Goal: Information Seeking & Learning: Learn about a topic

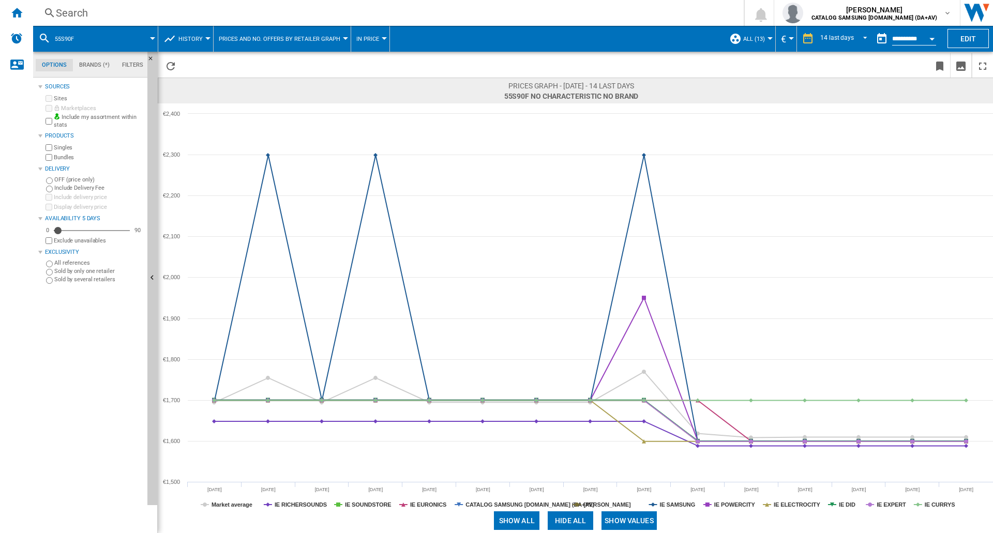
click at [80, 8] on div "Search" at bounding box center [386, 13] width 661 height 14
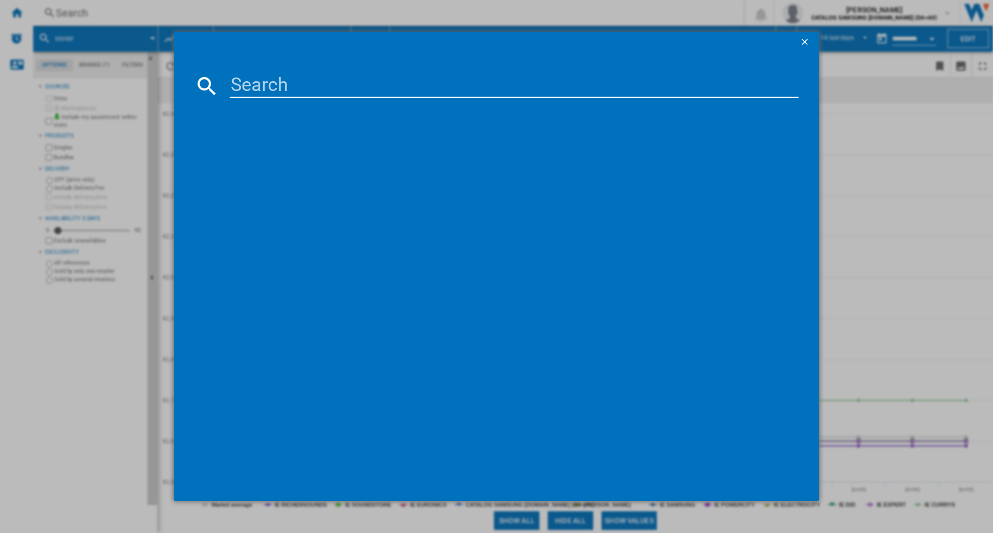
click at [265, 92] on input at bounding box center [514, 85] width 569 height 25
type input "HW-B400F"
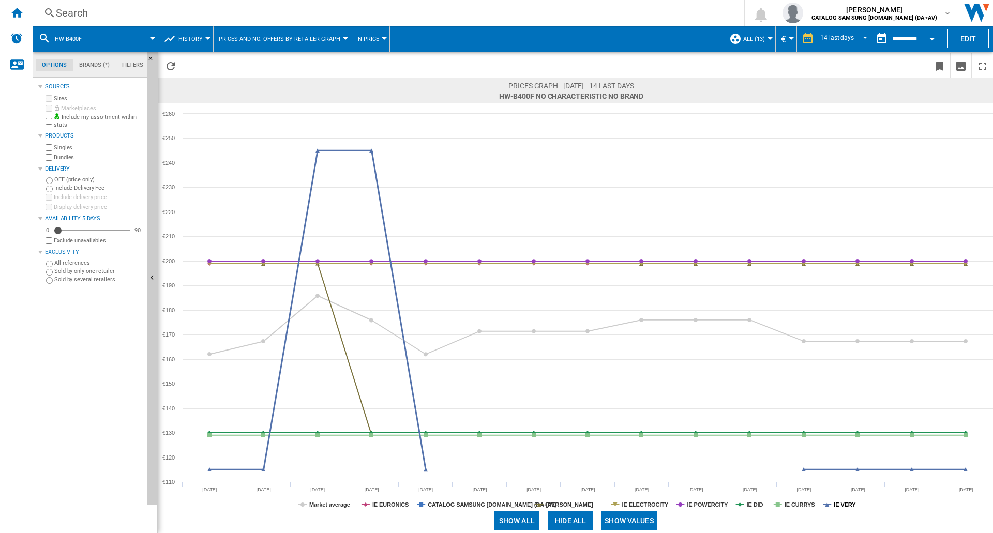
click at [842, 506] on tspan "IE VERY" at bounding box center [845, 505] width 22 height 6
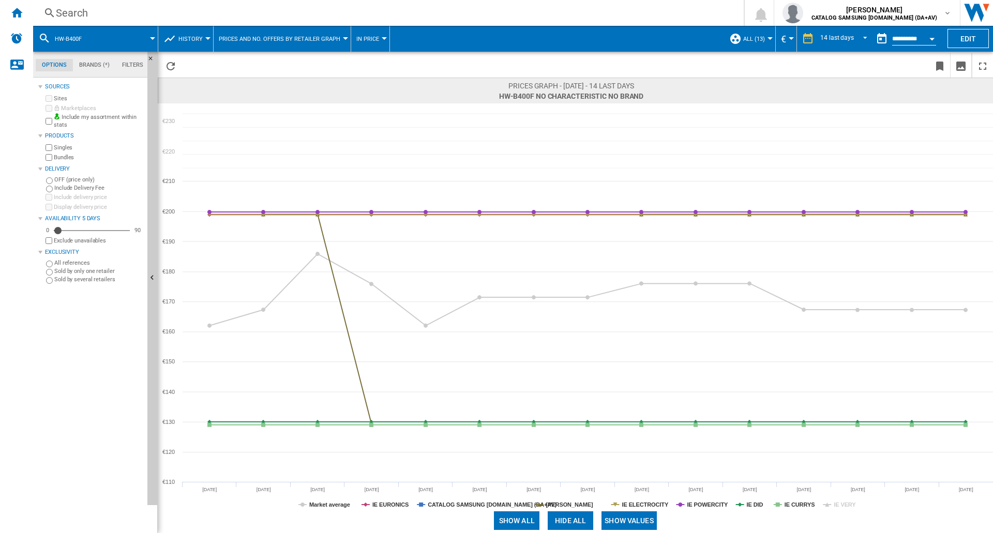
click at [842, 506] on tspan "IE VERY" at bounding box center [845, 505] width 22 height 6
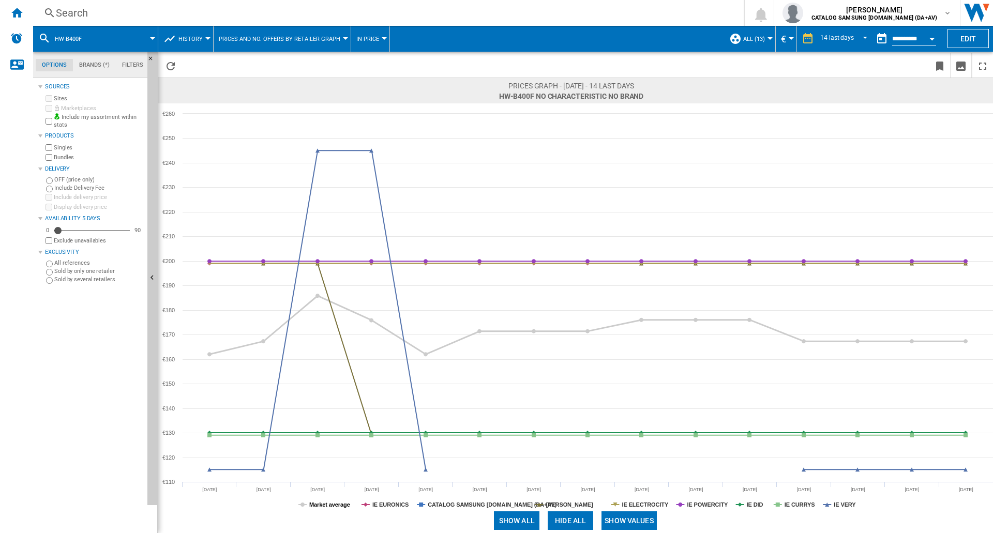
click at [327, 507] on tspan "Market average" at bounding box center [329, 505] width 41 height 6
click at [846, 507] on tspan "IE VERY" at bounding box center [845, 505] width 22 height 6
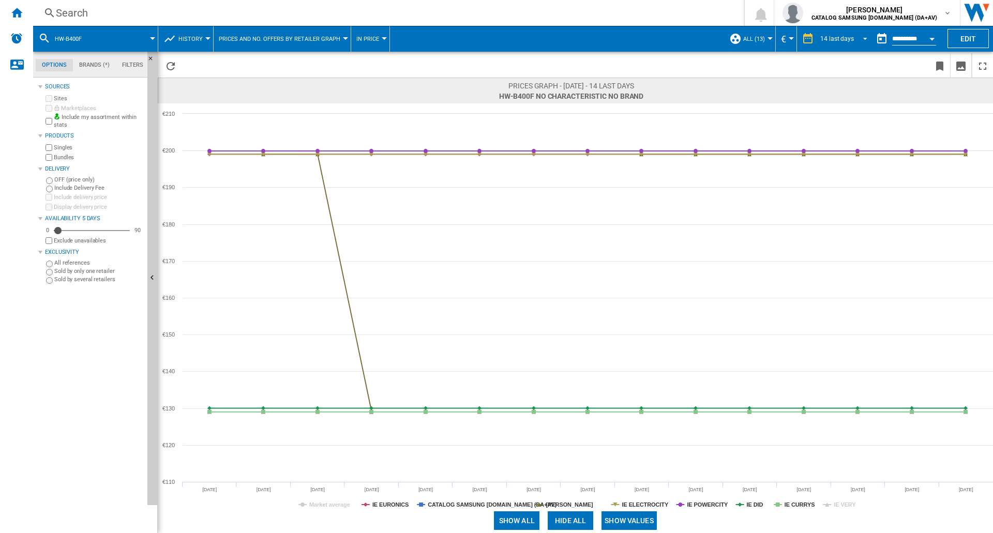
click at [861, 41] on span "REPORTS.WIZARD.STEPS.REPORT.STEPS.REPORT_OPTIONS.PERIOD: 14 last days" at bounding box center [862, 37] width 12 height 9
click at [838, 56] on div "21 last days" at bounding box center [836, 55] width 34 height 9
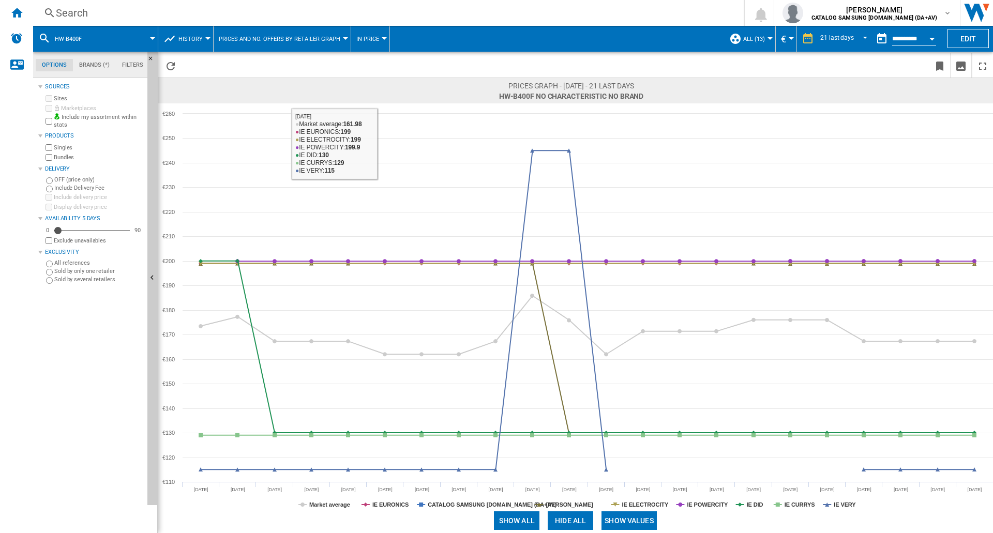
click at [91, 10] on div "Search" at bounding box center [386, 13] width 661 height 14
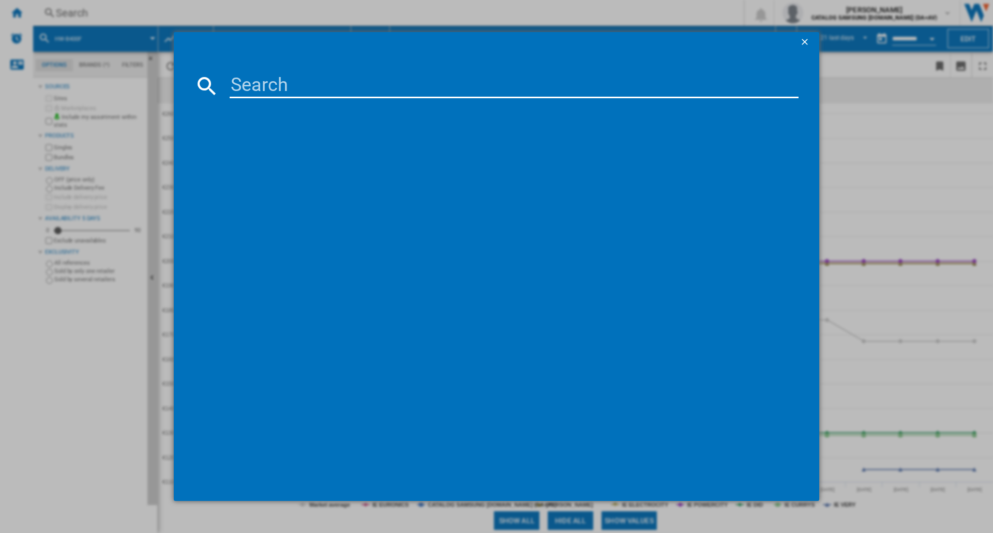
click at [293, 89] on input at bounding box center [514, 85] width 569 height 25
type input "HW-B450F"
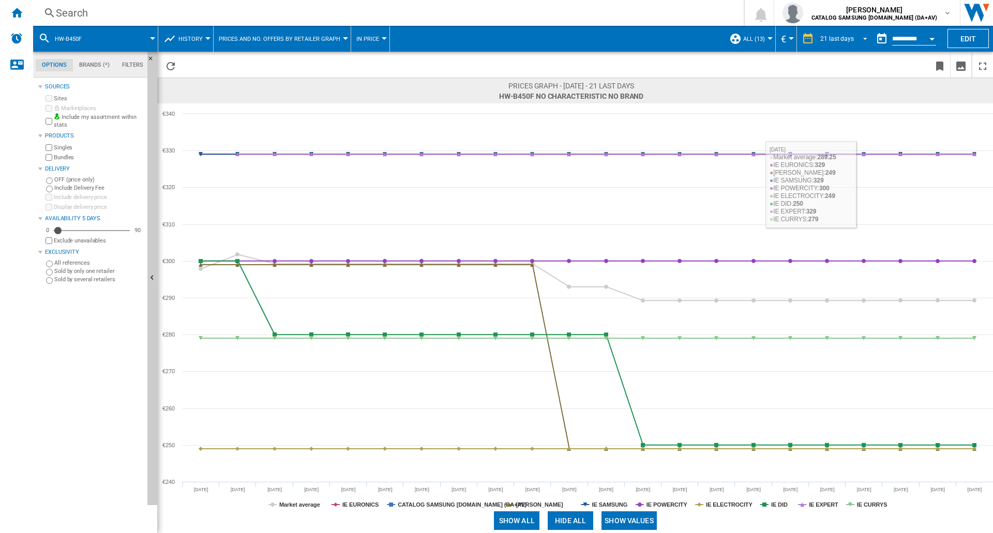
click at [847, 39] on div "21 last days" at bounding box center [837, 38] width 34 height 7
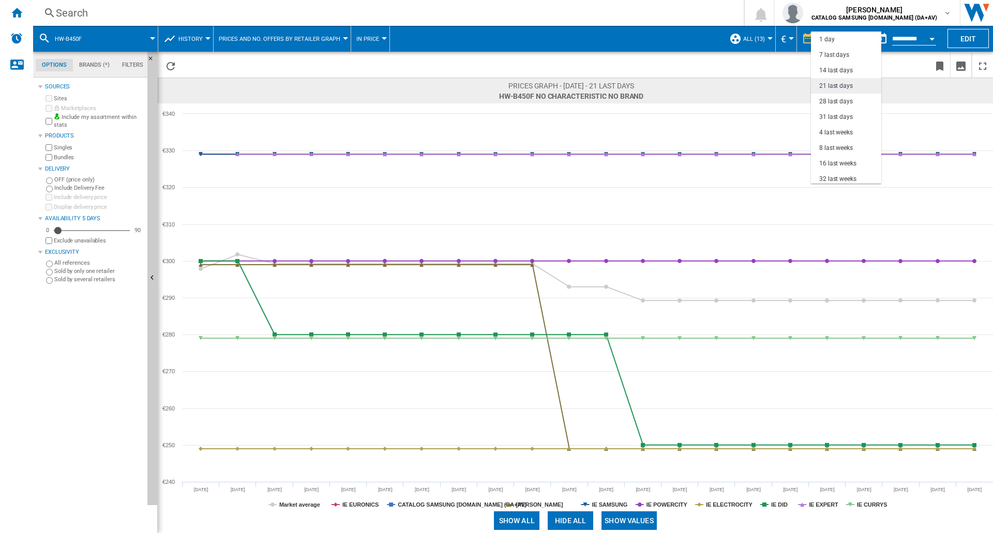
scroll to position [47, 0]
click at [846, 56] on div "28 last days" at bounding box center [836, 55] width 34 height 9
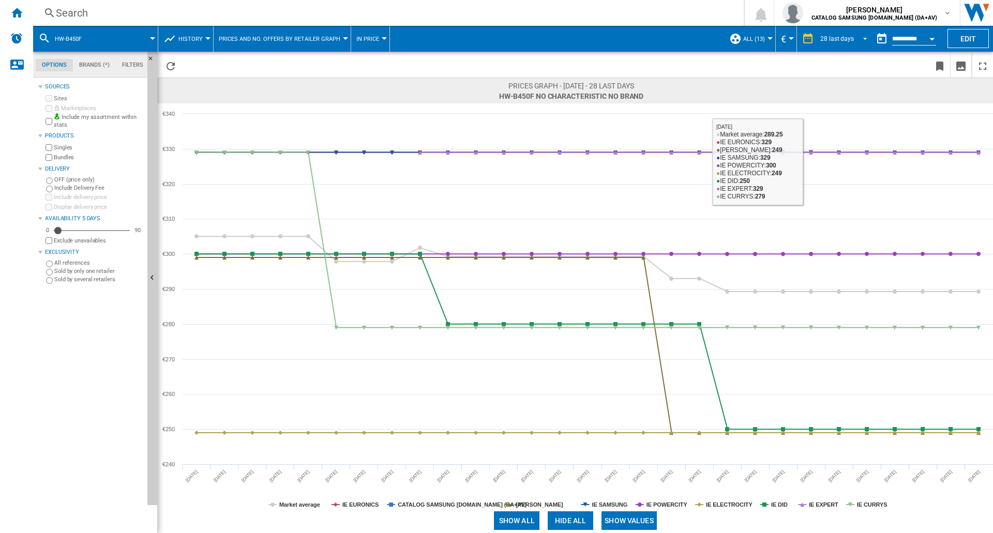
click at [828, 37] on div "28 last days" at bounding box center [837, 38] width 34 height 7
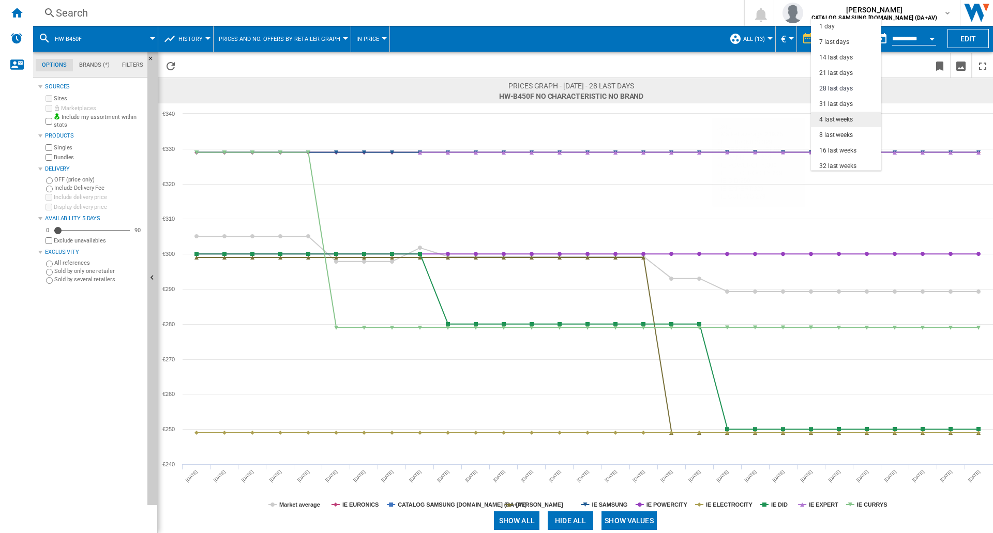
scroll to position [50, 0]
click at [836, 54] on div "31 last days" at bounding box center [836, 54] width 34 height 9
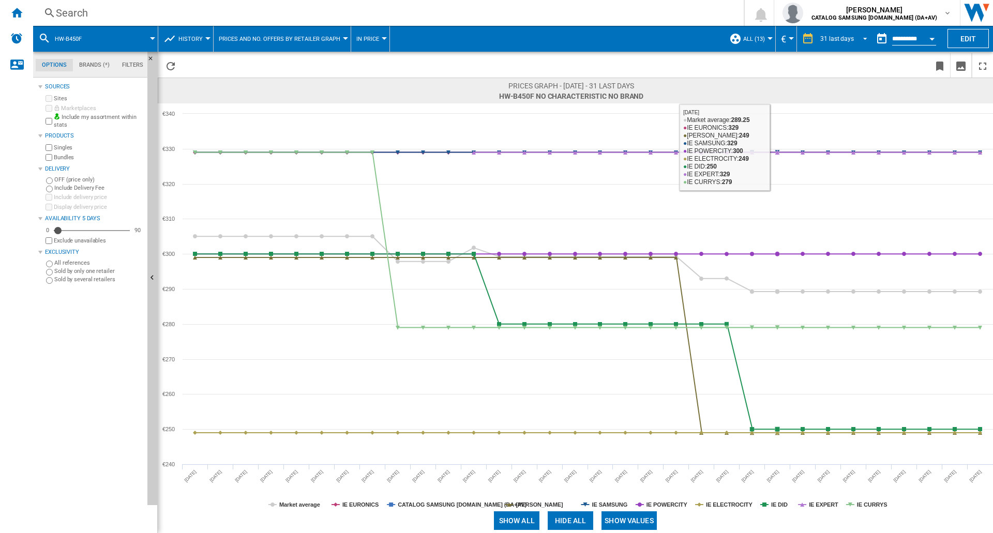
click at [835, 38] on div "31 last days" at bounding box center [837, 38] width 34 height 7
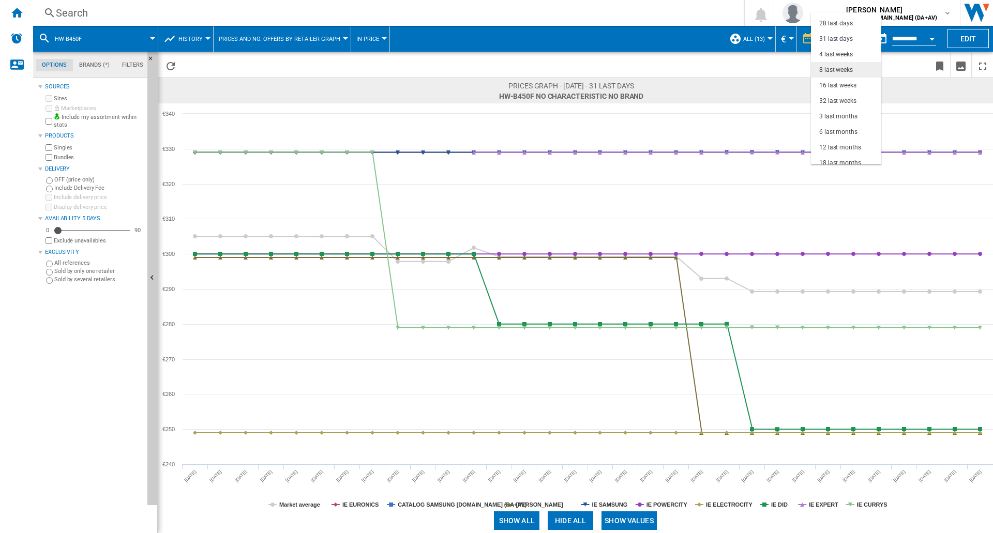
click at [839, 70] on div "8 last weeks" at bounding box center [836, 70] width 34 height 9
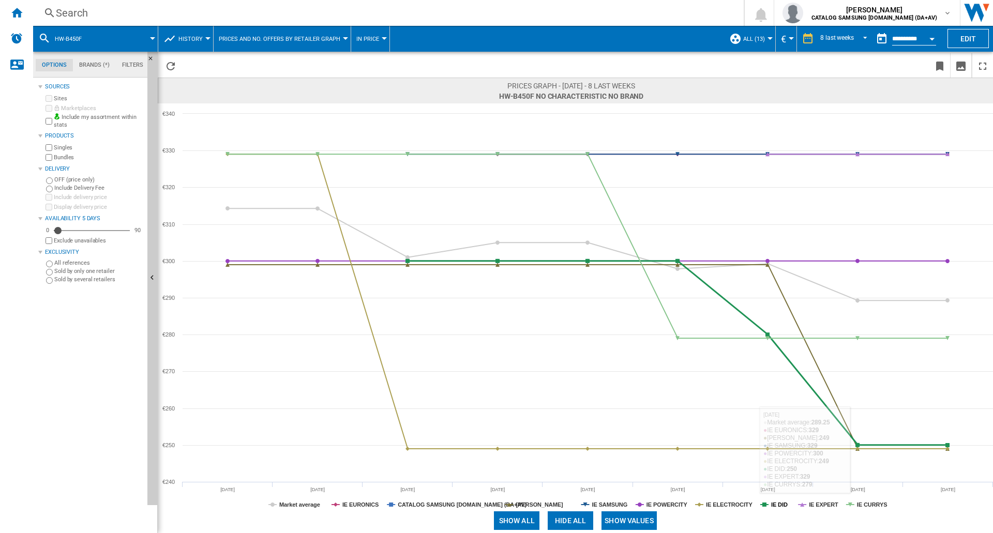
click at [781, 506] on tspan "IE DID" at bounding box center [779, 505] width 17 height 6
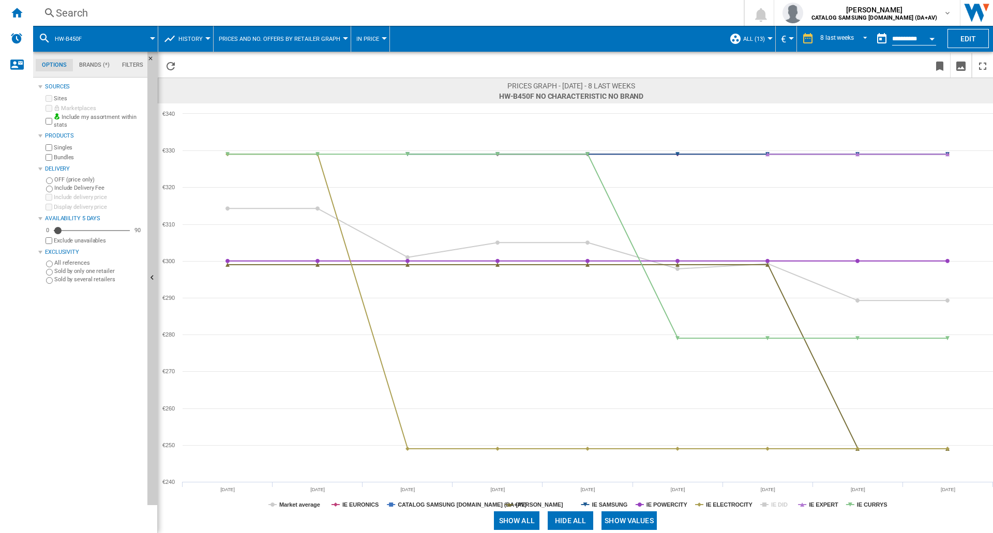
click at [781, 506] on tspan "IE DID" at bounding box center [779, 505] width 17 height 6
click at [870, 504] on tspan "IE CURRYS" at bounding box center [872, 505] width 31 height 6
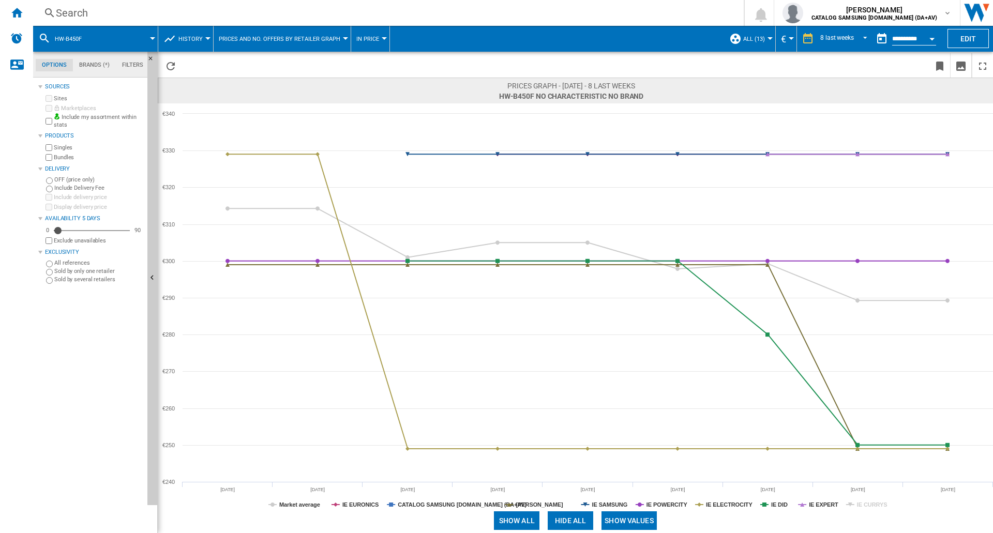
click at [870, 504] on tspan "IE CURRYS" at bounding box center [872, 505] width 31 height 6
click at [139, 12] on div "Search" at bounding box center [386, 13] width 661 height 14
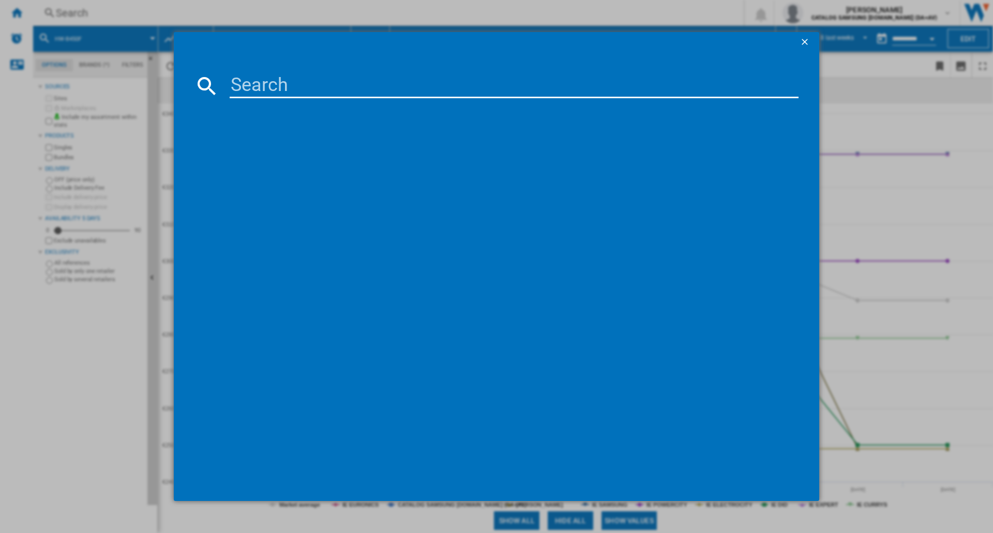
click at [301, 84] on input at bounding box center [514, 85] width 569 height 25
type input "HW-Q600F"
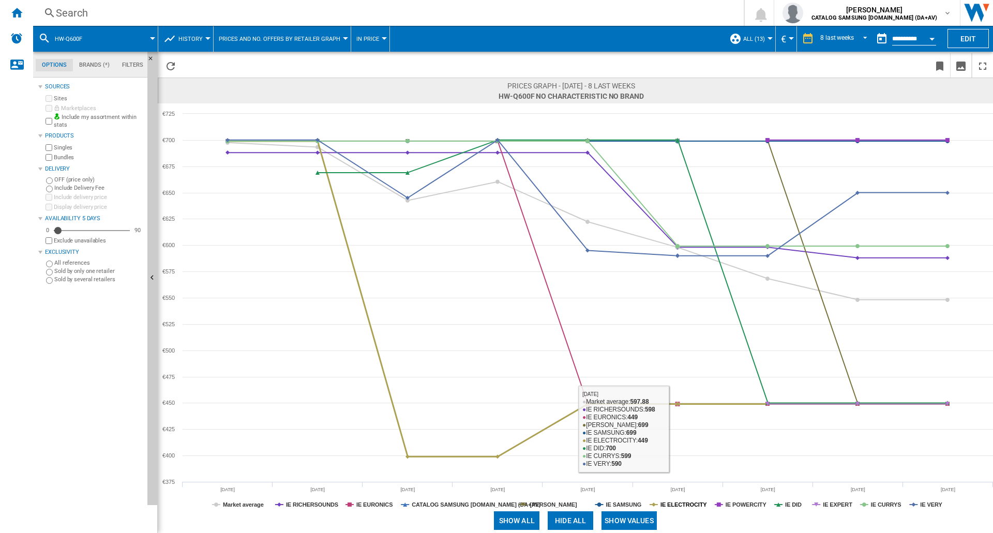
click at [685, 505] on tspan "IE ELECTROCITY" at bounding box center [683, 505] width 47 height 6
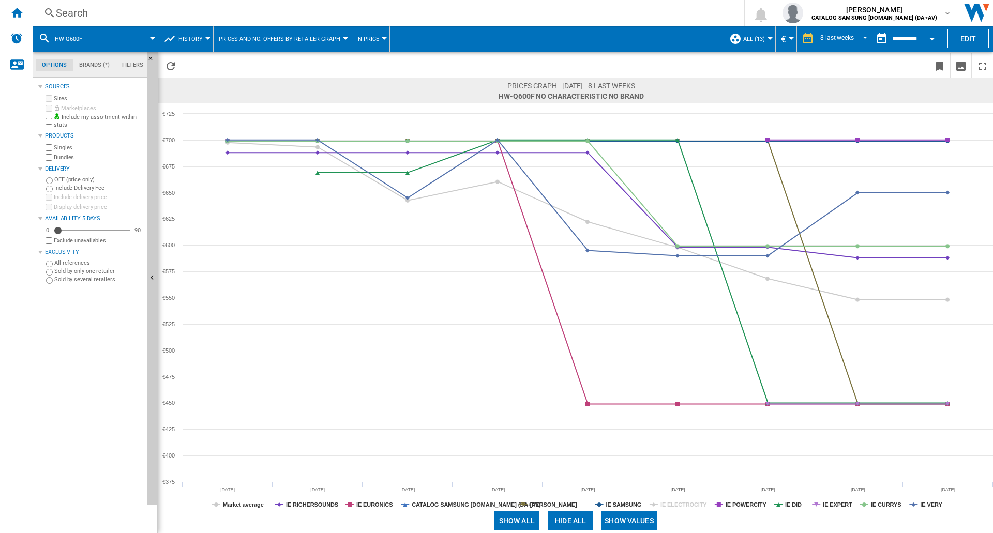
click at [685, 505] on tspan "IE ELECTROCITY" at bounding box center [683, 505] width 47 height 6
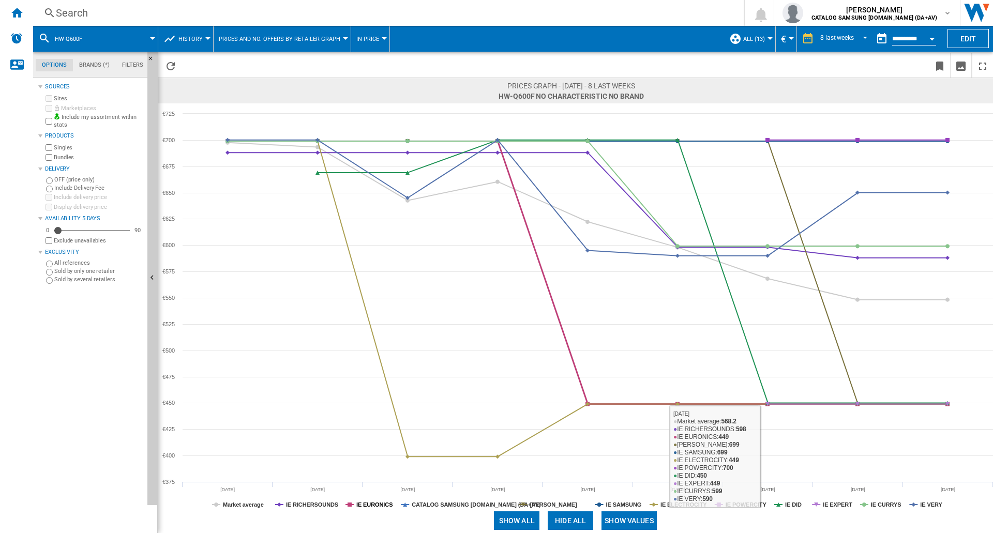
click at [374, 505] on tspan "IE EURONICS" at bounding box center [374, 505] width 36 height 6
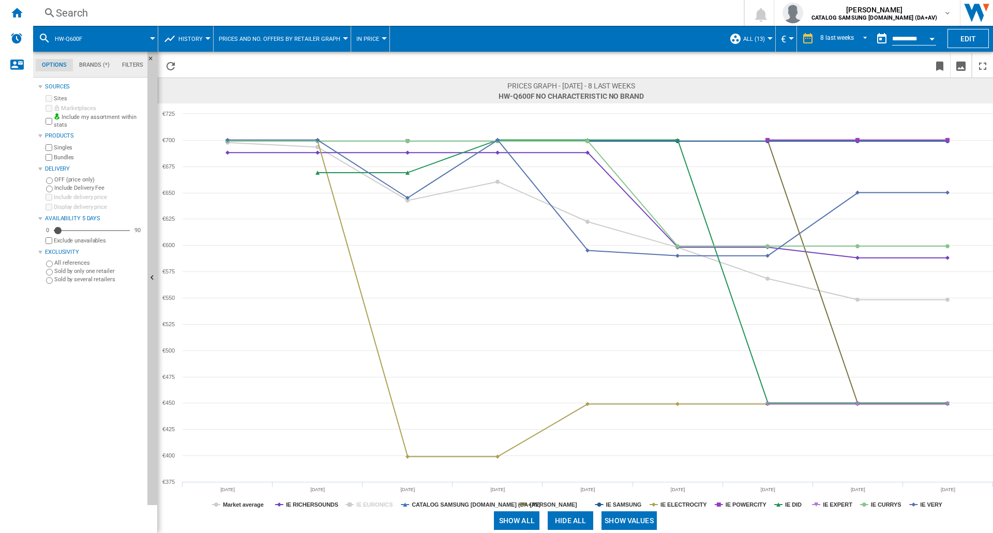
click at [374, 505] on tspan "IE EURONICS" at bounding box center [374, 505] width 36 height 6
click at [95, 14] on div "Search" at bounding box center [386, 13] width 661 height 14
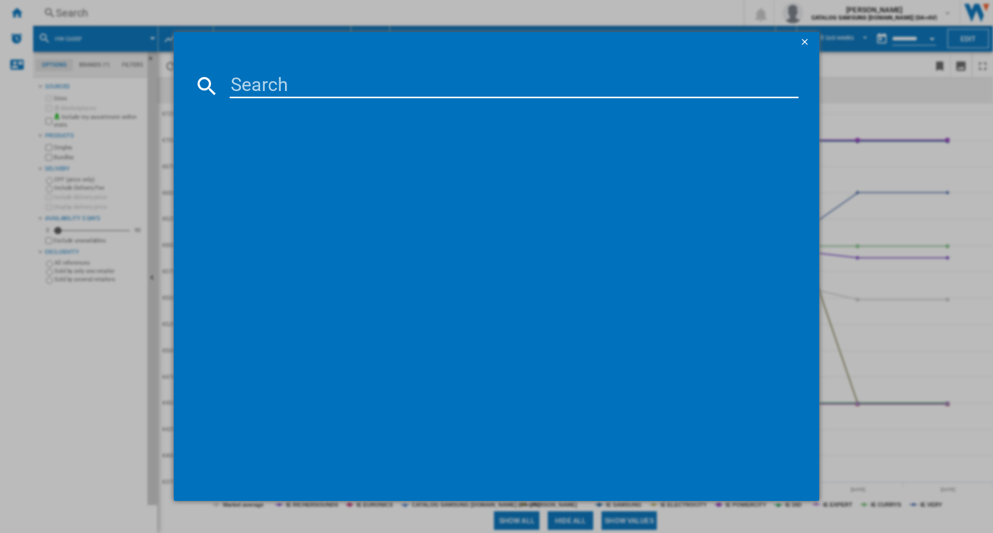
click at [319, 83] on input at bounding box center [514, 85] width 569 height 25
type input "HW-QS750F"
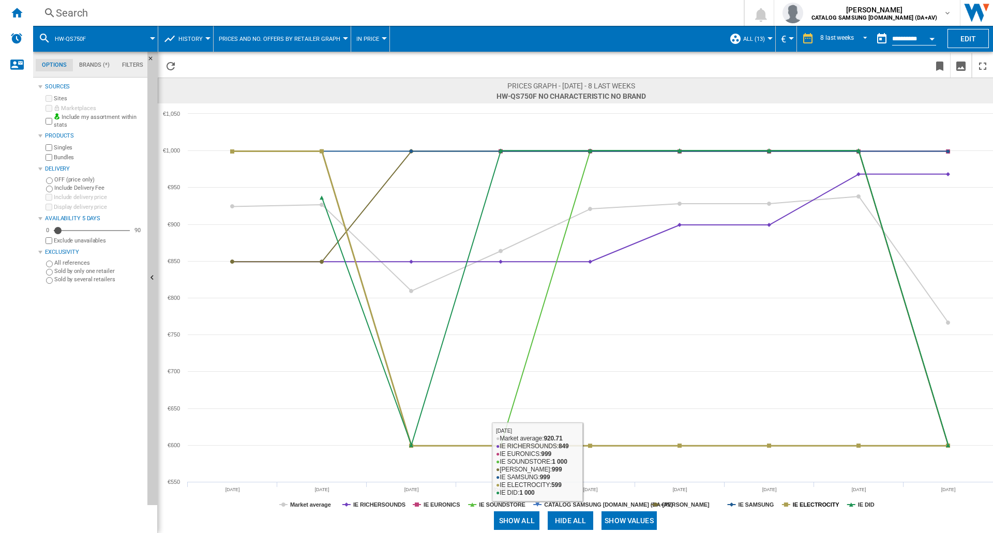
click at [822, 507] on tspan "IE ELECTROCITY" at bounding box center [816, 505] width 47 height 6
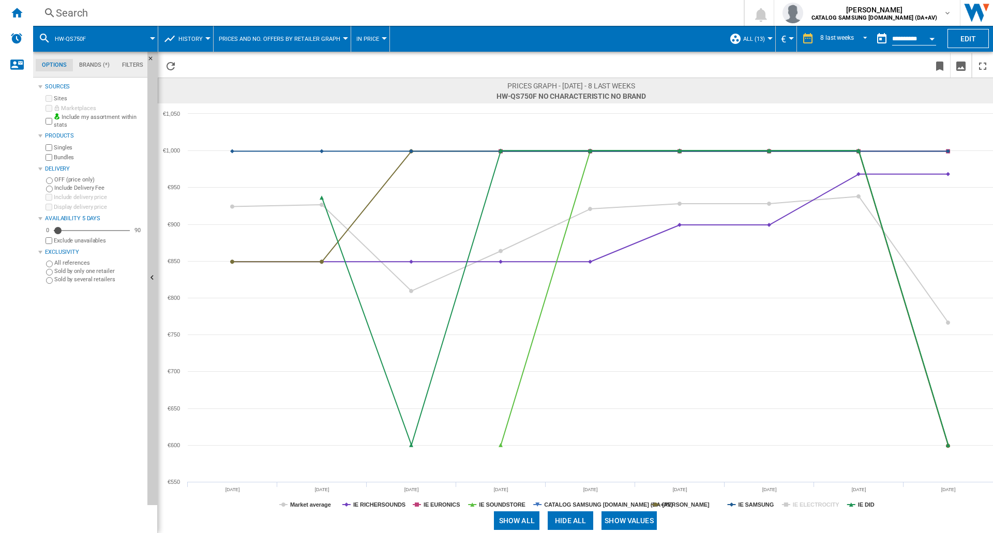
click at [822, 507] on tspan "IE ELECTROCITY" at bounding box center [816, 505] width 47 height 6
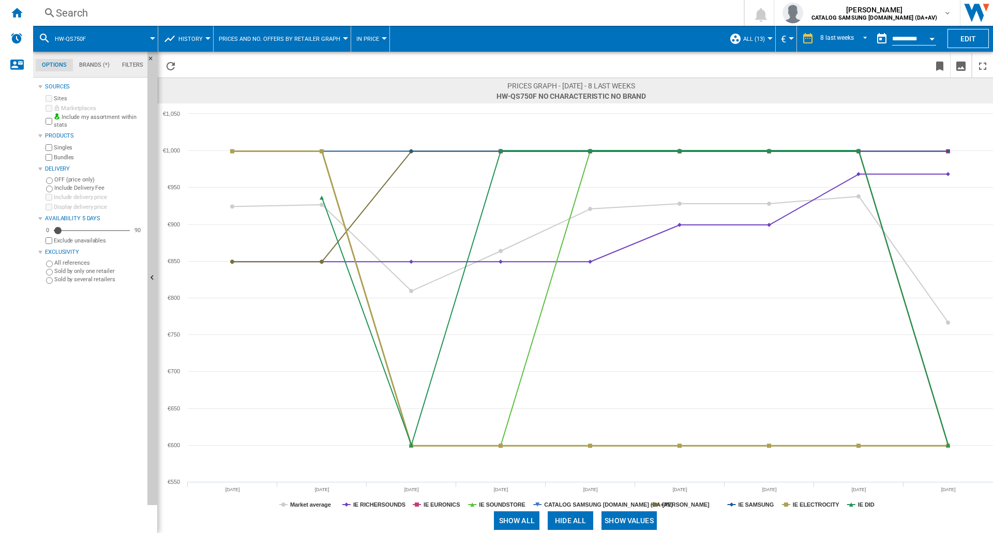
click at [822, 507] on tspan "IE ELECTROCITY" at bounding box center [816, 505] width 47 height 6
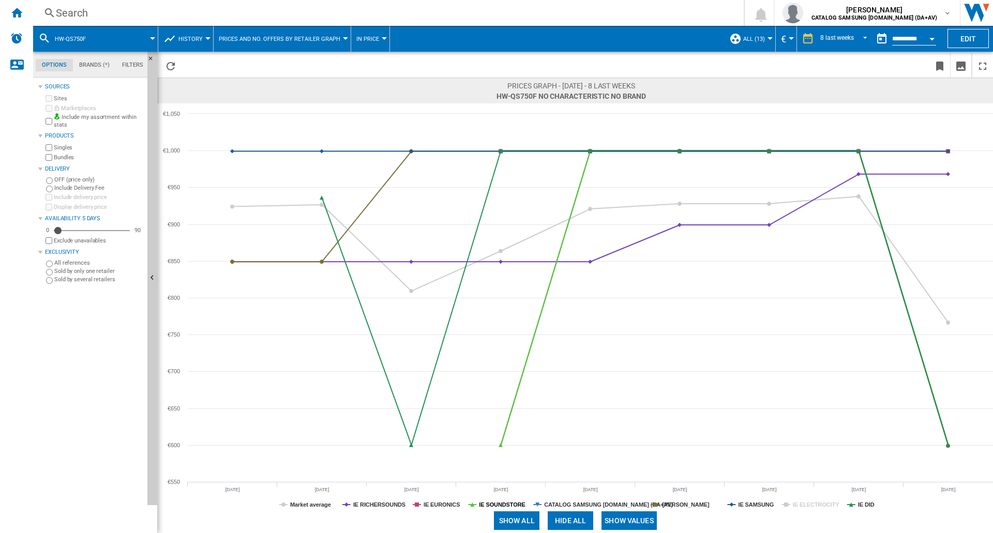
click at [488, 502] on tspan "IE SOUNDSTORE" at bounding box center [502, 505] width 47 height 6
click at [504, 504] on tspan "IE SOUNDSTORE" at bounding box center [502, 505] width 47 height 6
click at [869, 504] on tspan "IE DID" at bounding box center [866, 505] width 17 height 6
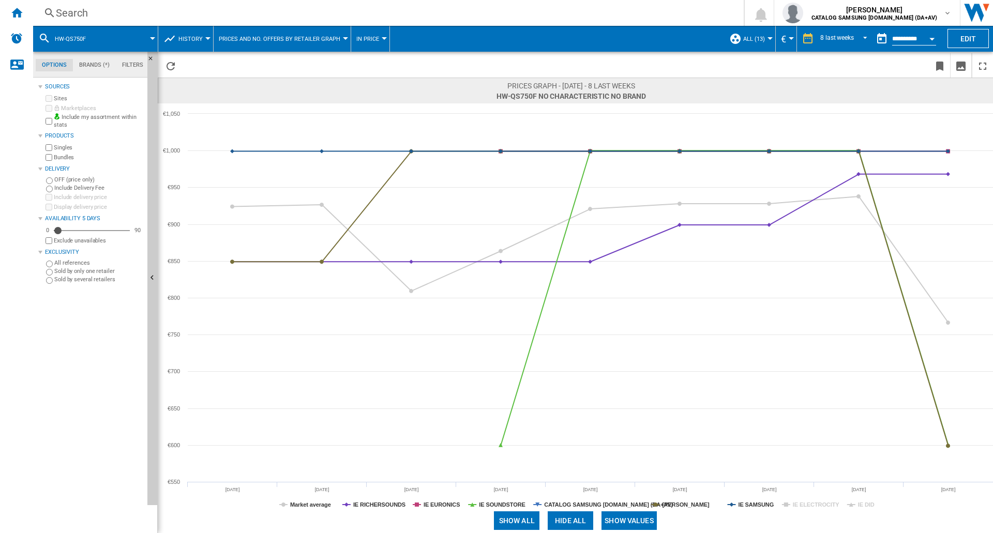
click at [869, 504] on tspan "IE DID" at bounding box center [866, 505] width 17 height 6
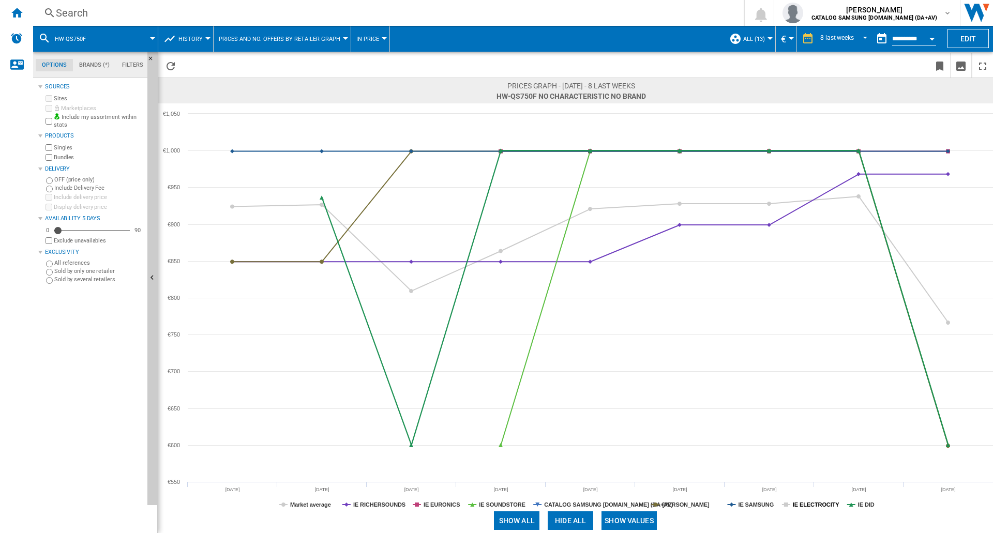
click at [826, 504] on tspan "IE ELECTROCITY" at bounding box center [816, 505] width 47 height 6
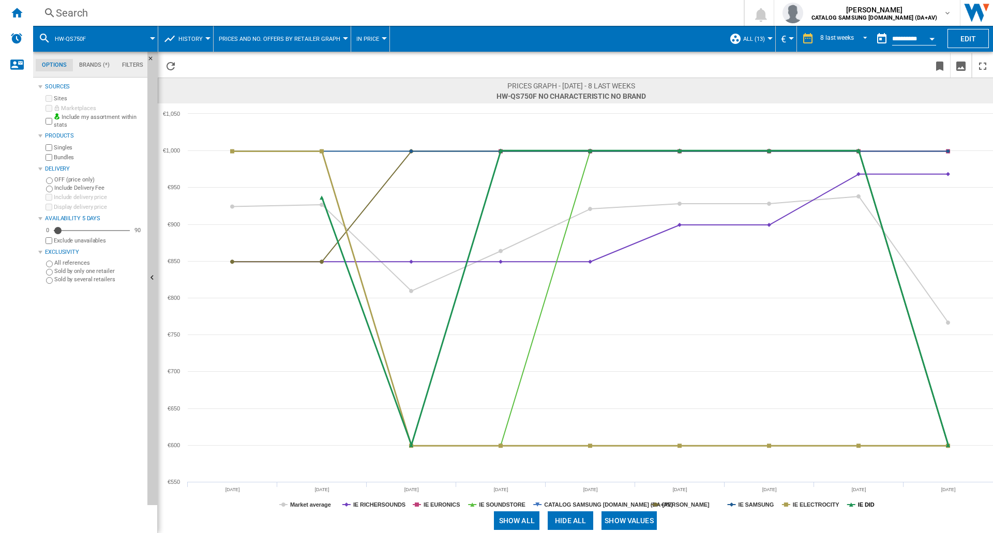
click at [867, 504] on tspan "IE DID" at bounding box center [866, 505] width 17 height 6
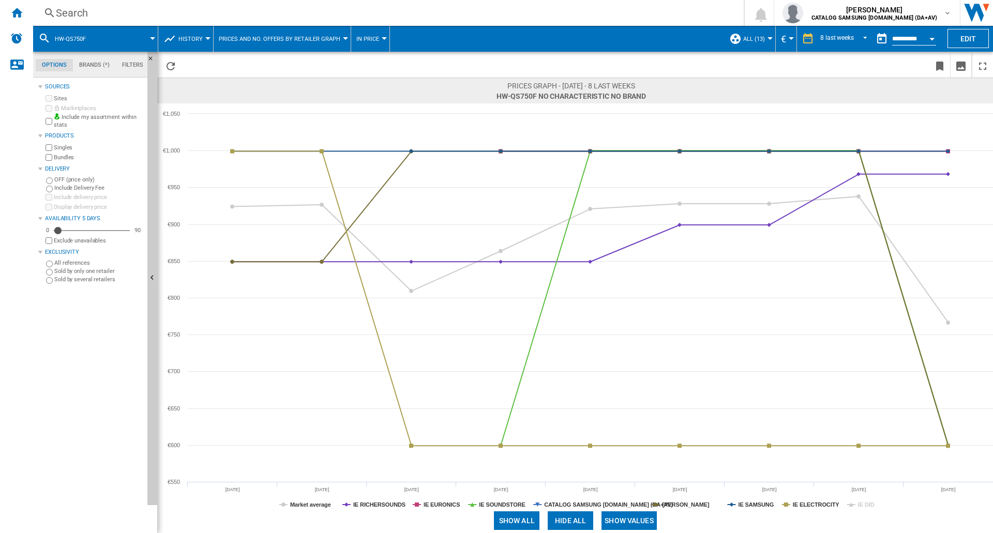
click at [861, 504] on tspan "IE DID" at bounding box center [866, 505] width 17 height 6
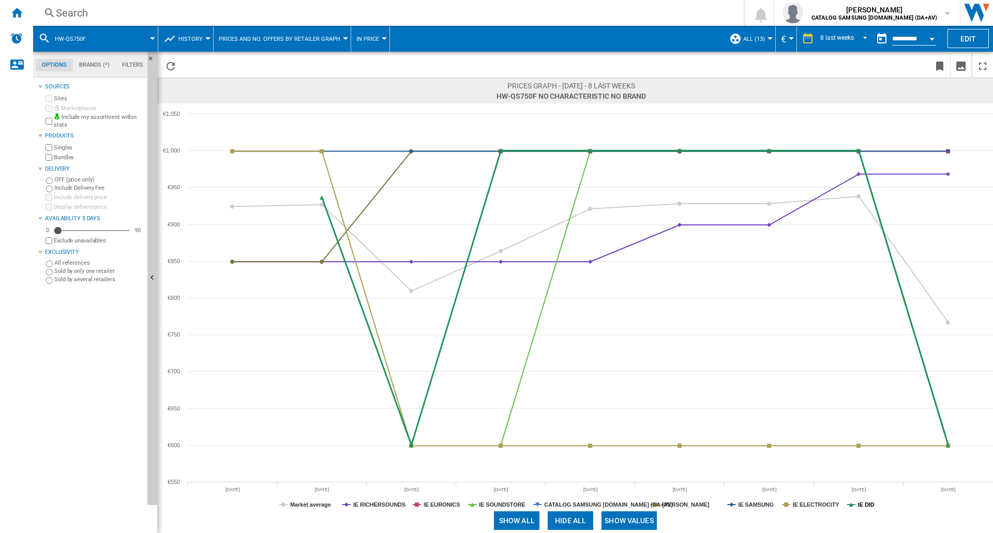
click at [865, 506] on tspan "IE DID" at bounding box center [866, 505] width 17 height 6
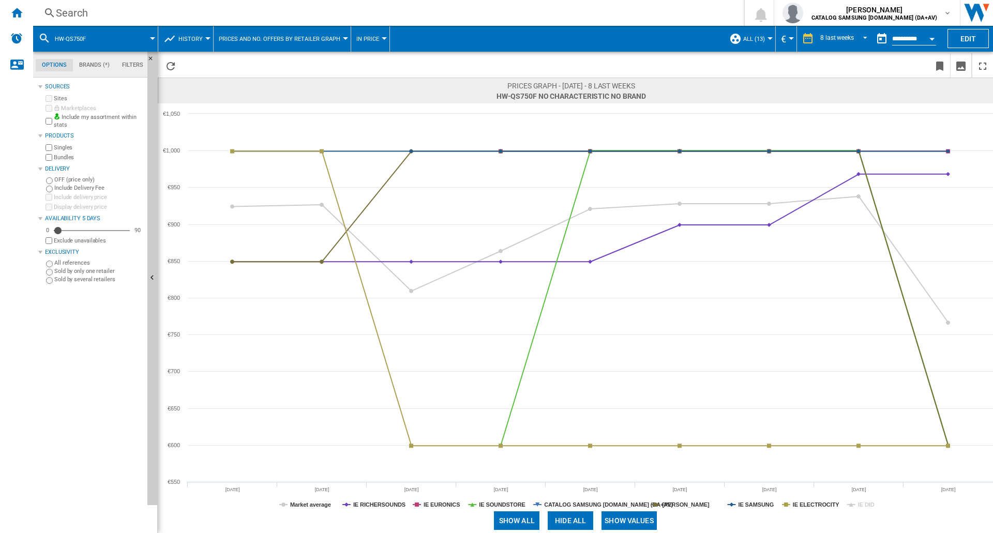
click at [865, 506] on tspan "IE DID" at bounding box center [866, 505] width 17 height 6
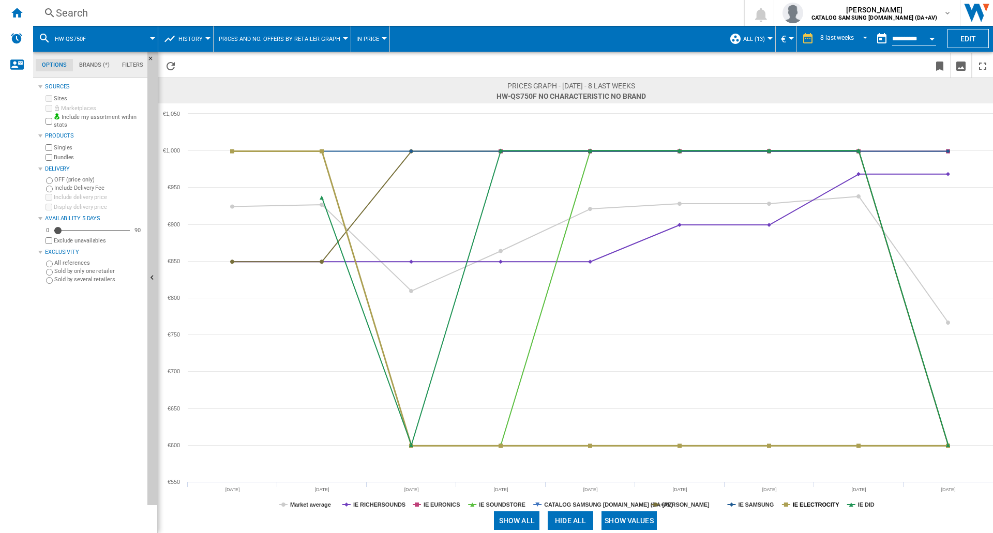
click at [820, 506] on tspan "IE ELECTROCITY" at bounding box center [816, 505] width 47 height 6
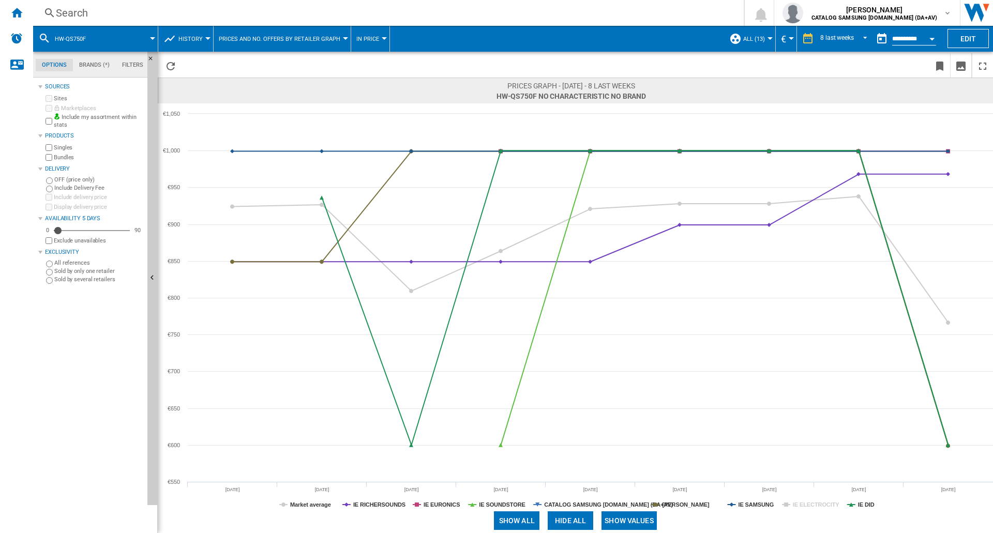
click at [820, 506] on tspan "IE ELECTROCITY" at bounding box center [816, 505] width 47 height 6
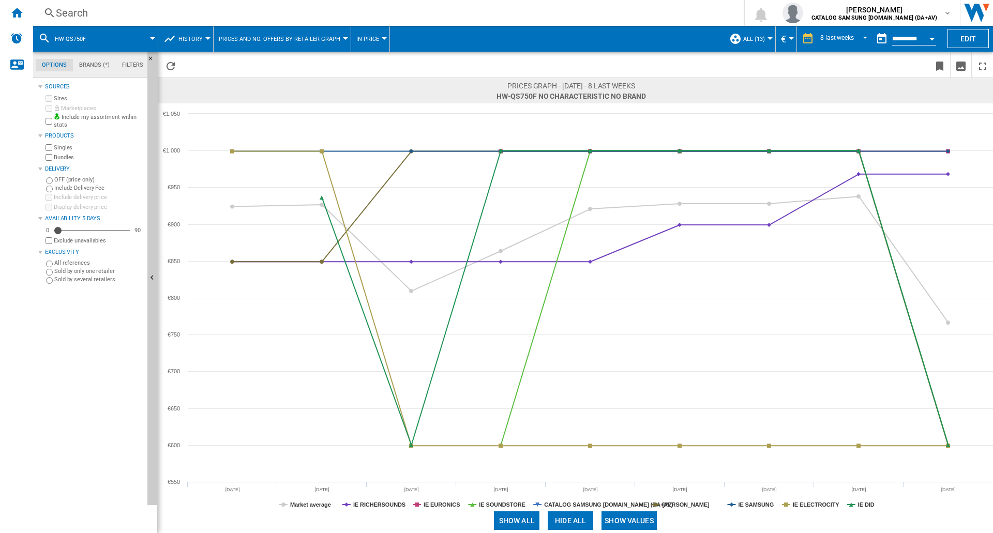
click at [108, 11] on div "Search" at bounding box center [386, 13] width 661 height 14
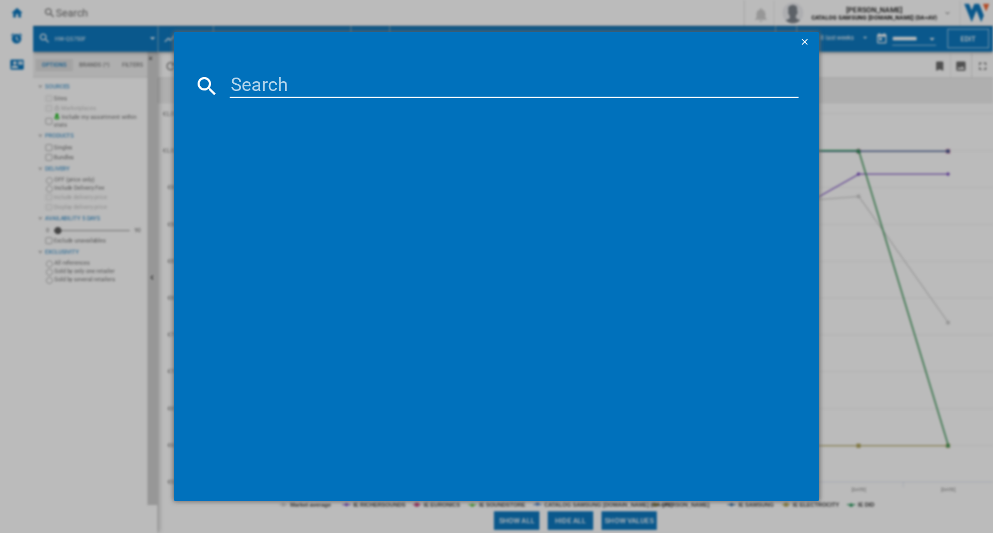
click at [248, 83] on input at bounding box center [514, 85] width 569 height 25
type input "Q800F"
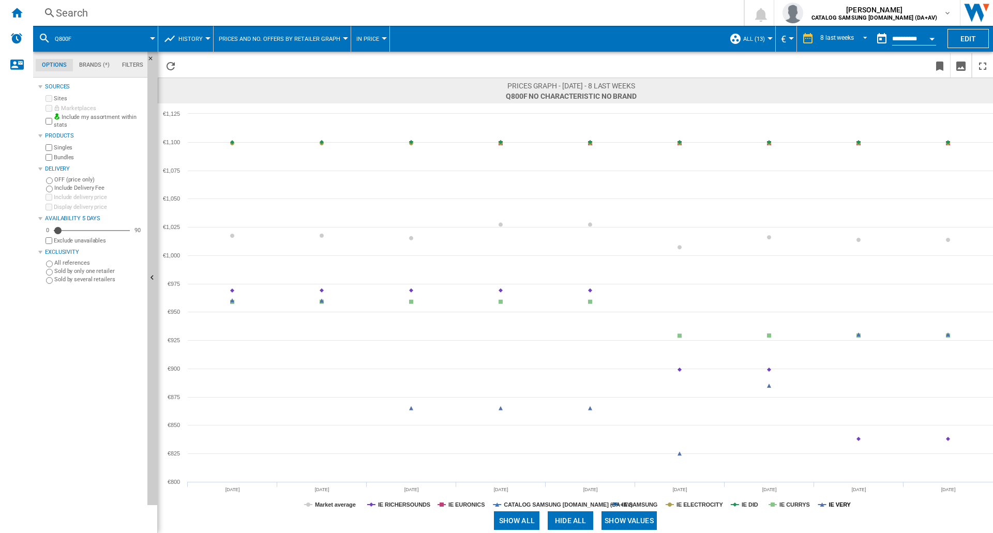
click at [844, 504] on tspan "IE VERY" at bounding box center [840, 505] width 22 height 6
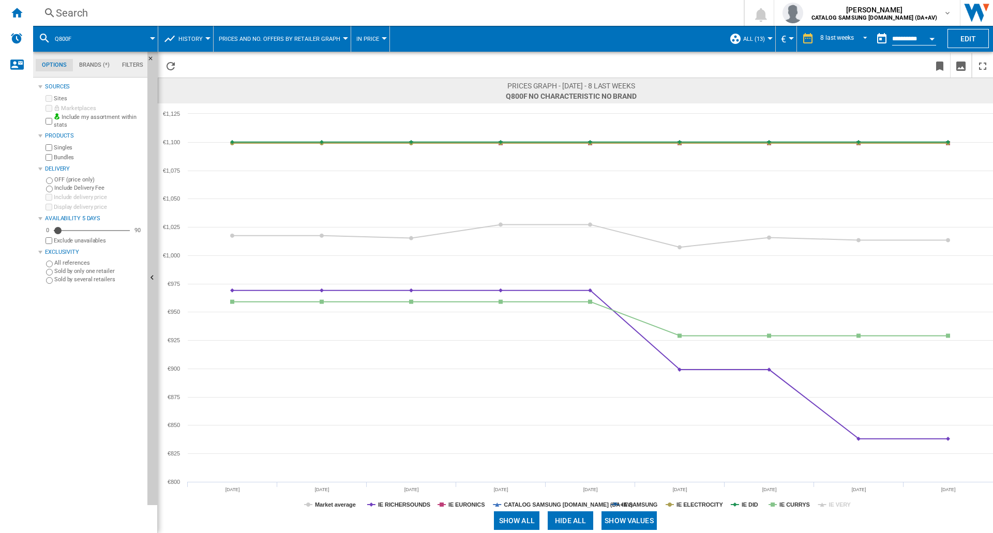
click at [844, 504] on tspan "IE VERY" at bounding box center [840, 505] width 22 height 6
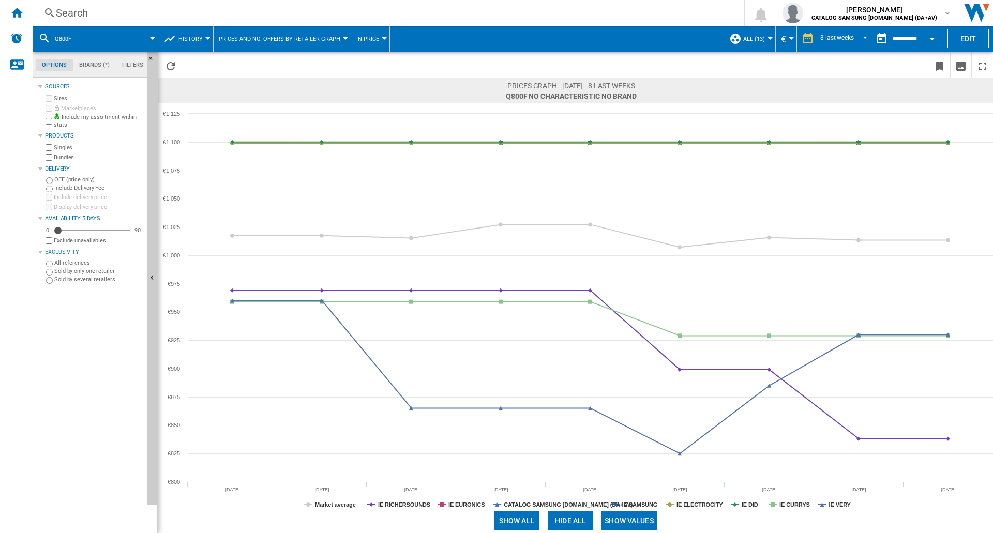
click at [403, 504] on tspan "IE RICHERSOUNDS" at bounding box center [404, 505] width 52 height 6
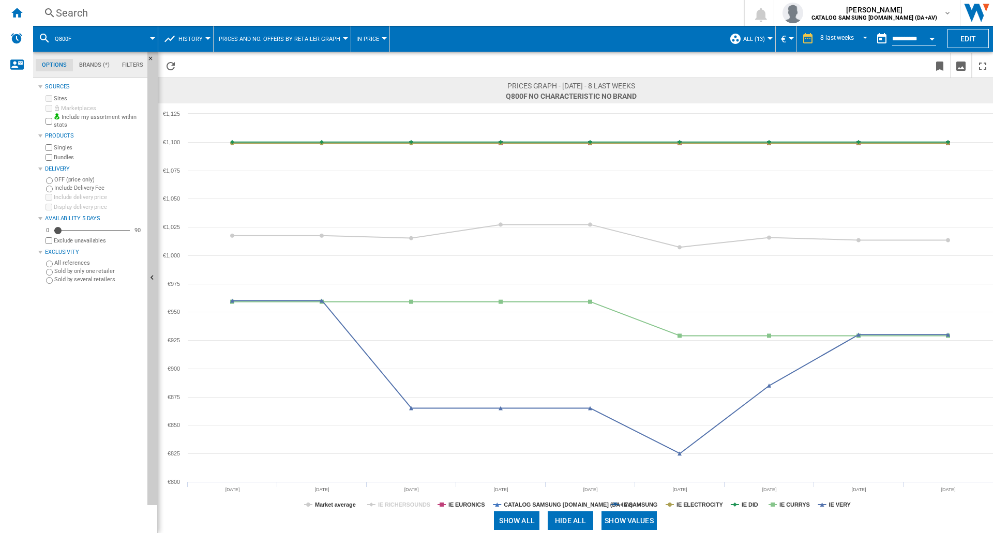
click at [403, 504] on tspan "IE RICHERSOUNDS" at bounding box center [404, 505] width 52 height 6
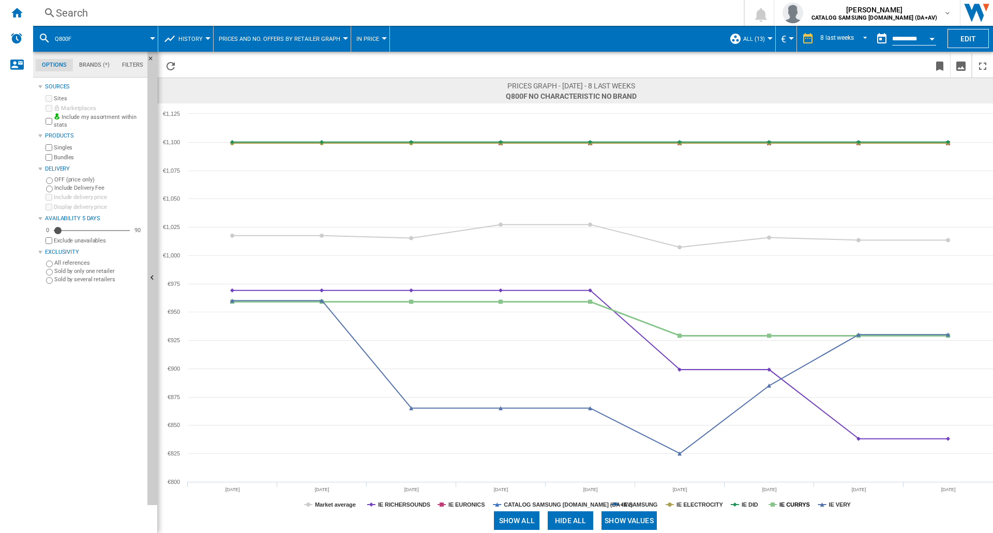
click at [796, 502] on tspan "IE CURRYS" at bounding box center [794, 505] width 31 height 6
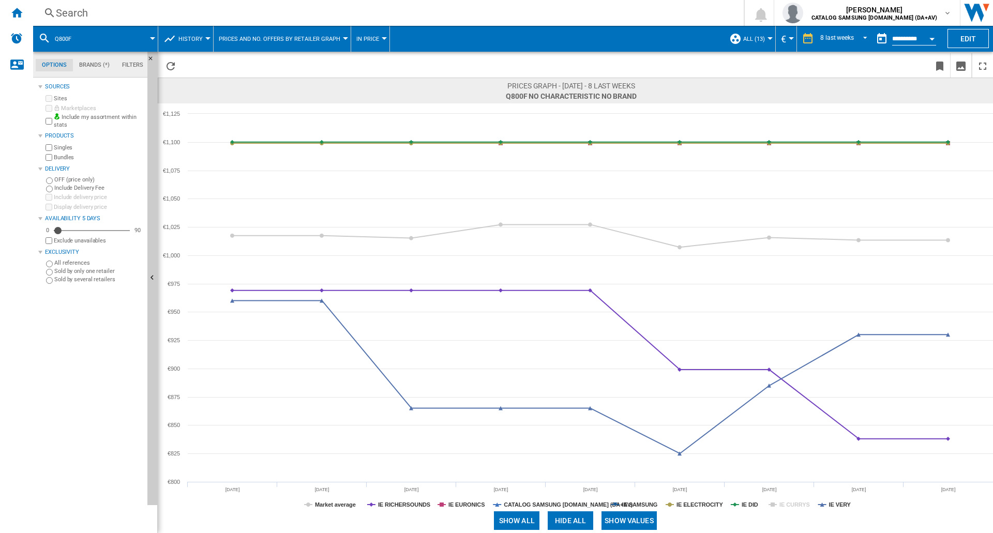
click at [796, 502] on tspan "IE CURRYS" at bounding box center [794, 505] width 31 height 6
click at [121, 11] on div "Search" at bounding box center [386, 13] width 661 height 14
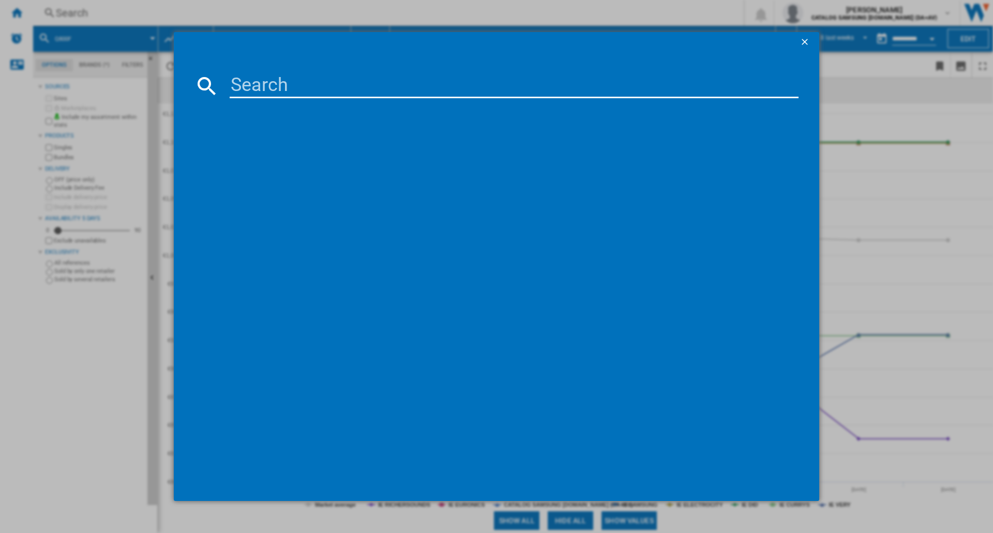
click at [250, 83] on input at bounding box center [514, 85] width 569 height 25
type input "HW-Q990F"
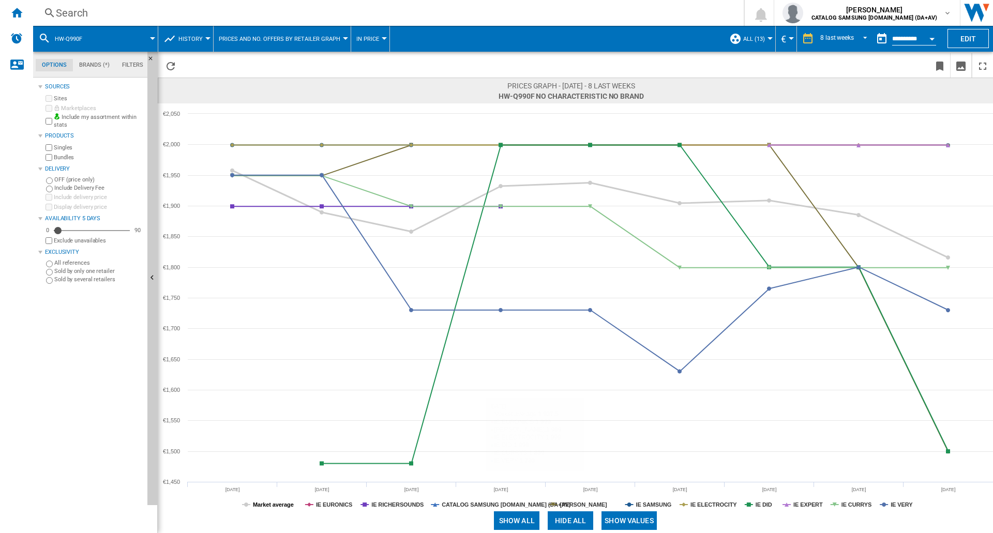
click at [263, 503] on tspan "Market average" at bounding box center [273, 505] width 41 height 6
click at [765, 504] on tspan "IE DID" at bounding box center [763, 505] width 17 height 6
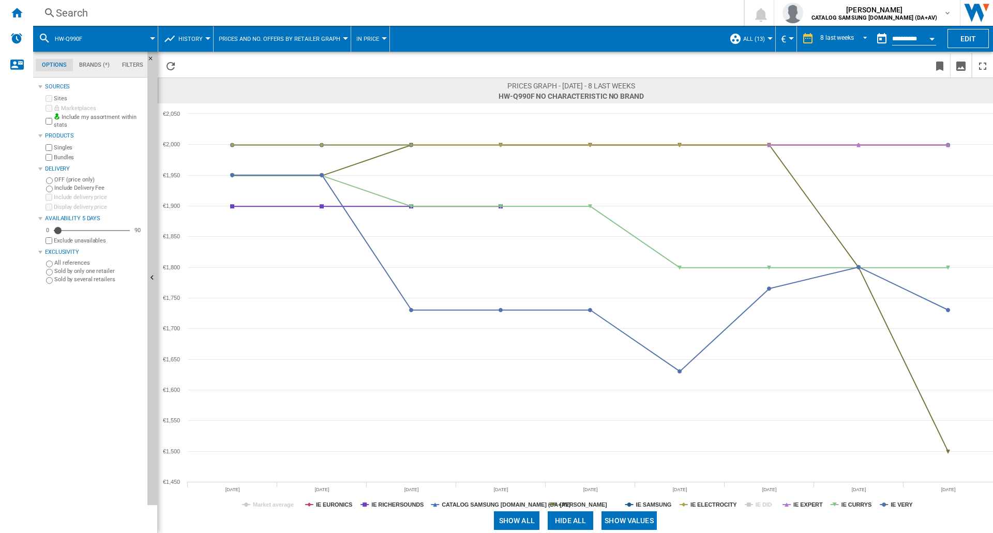
click at [765, 504] on tspan "IE DID" at bounding box center [763, 505] width 17 height 6
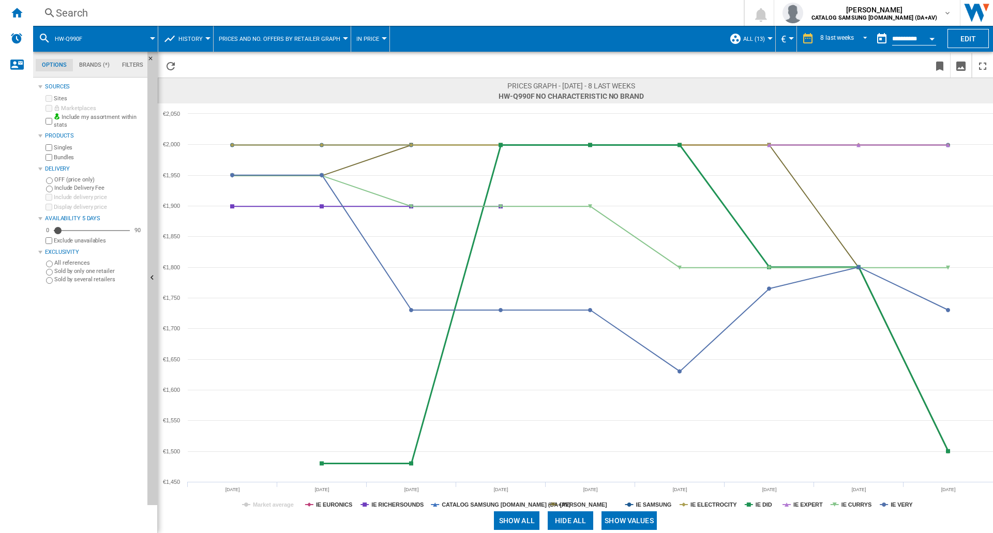
click at [765, 504] on tspan "IE DID" at bounding box center [763, 505] width 17 height 6
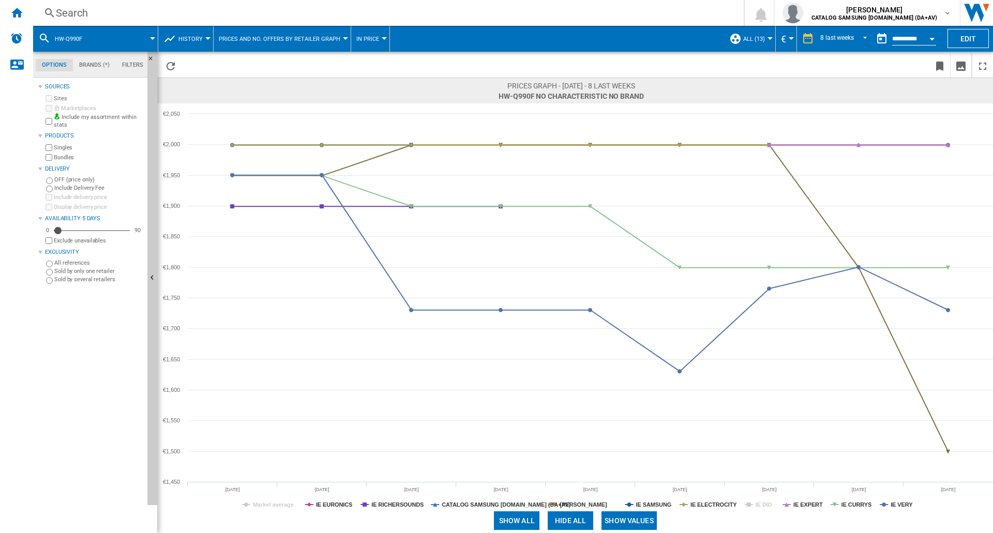
click at [765, 504] on tspan "IE DID" at bounding box center [763, 505] width 17 height 6
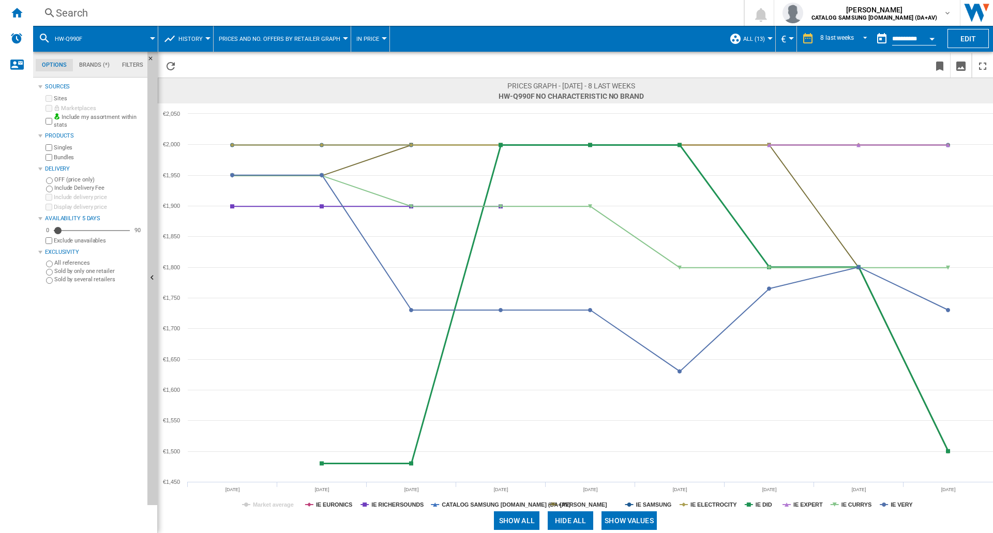
click at [765, 504] on tspan "IE DID" at bounding box center [763, 505] width 17 height 6
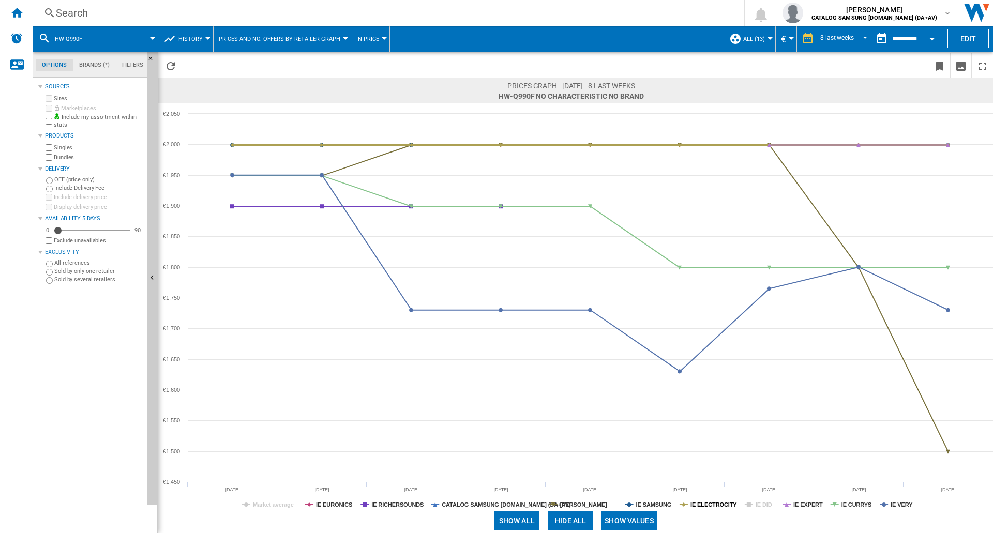
click at [728, 504] on tspan "IE ELECTROCITY" at bounding box center [713, 505] width 47 height 6
click at [725, 504] on tspan "IE ELECTROCITY" at bounding box center [713, 505] width 47 height 6
click at [589, 504] on tspan "[PERSON_NAME]" at bounding box center [583, 505] width 47 height 6
click at [764, 506] on tspan "IE DID" at bounding box center [763, 505] width 17 height 6
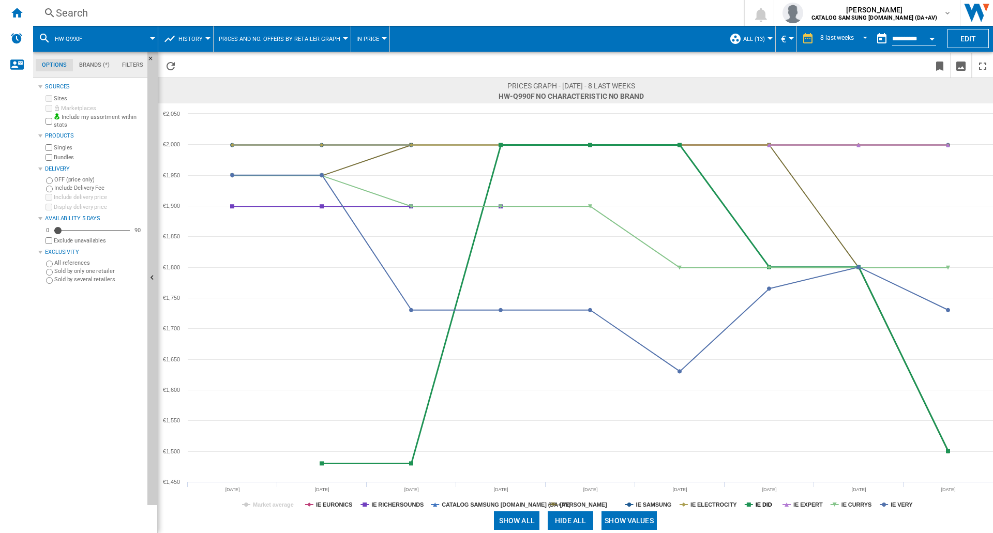
click at [763, 503] on tspan "IE DID" at bounding box center [763, 505] width 17 height 6
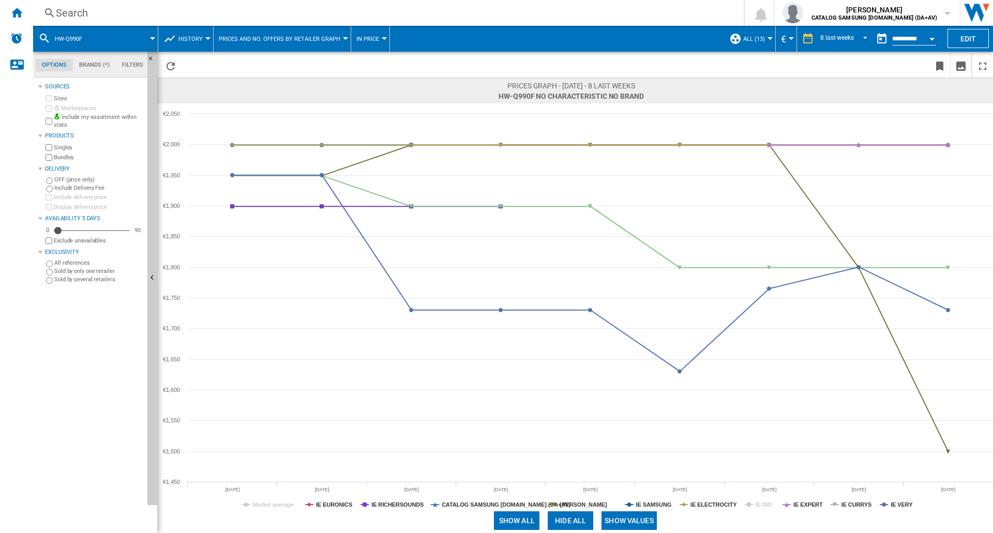
click at [764, 503] on tspan "IE DID" at bounding box center [763, 505] width 17 height 6
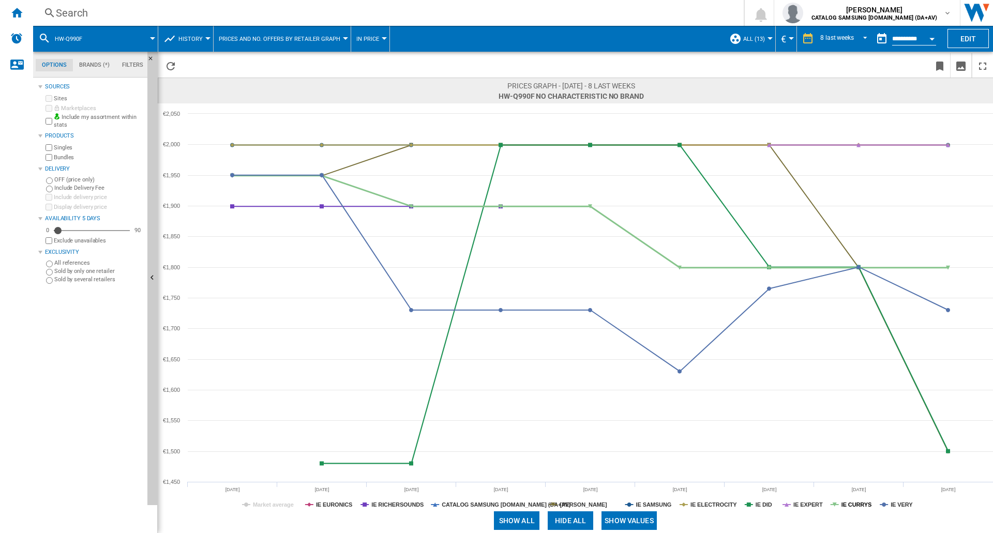
click at [854, 506] on tspan "IE CURRYS" at bounding box center [856, 505] width 31 height 6
click at [903, 506] on tspan "IE VERY" at bounding box center [901, 505] width 22 height 6
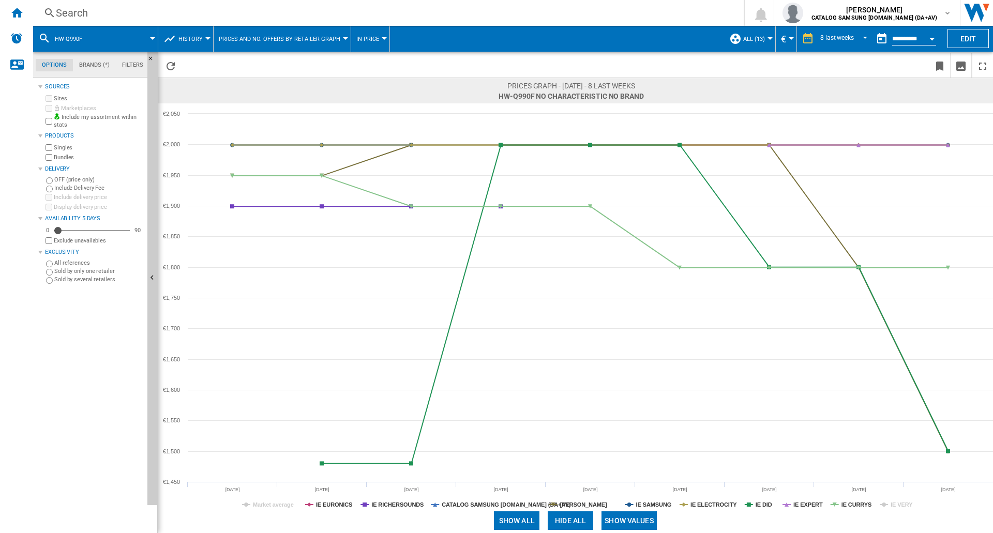
click at [903, 506] on tspan "IE VERY" at bounding box center [901, 505] width 22 height 6
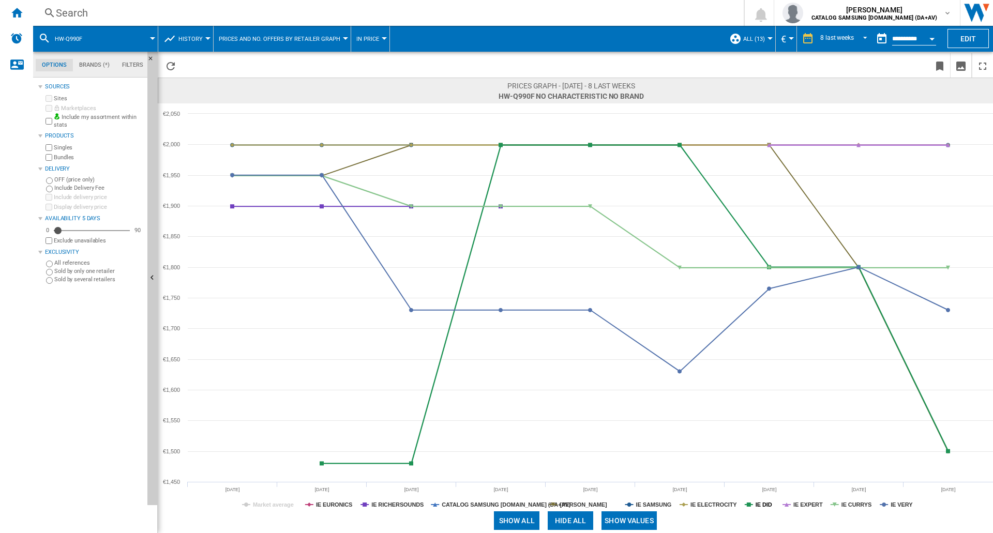
click at [767, 503] on tspan "IE DID" at bounding box center [763, 505] width 17 height 6
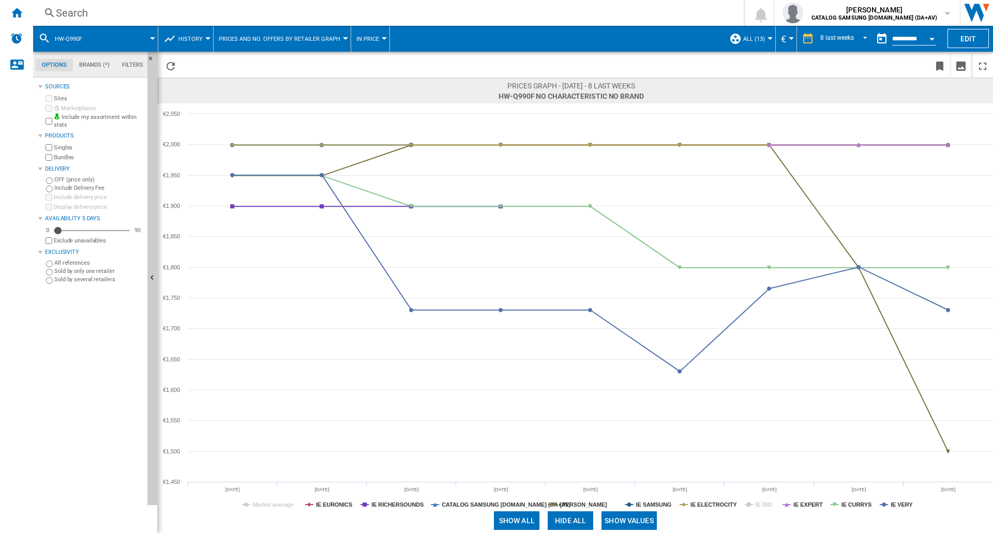
click at [767, 503] on tspan "IE DID" at bounding box center [763, 505] width 17 height 6
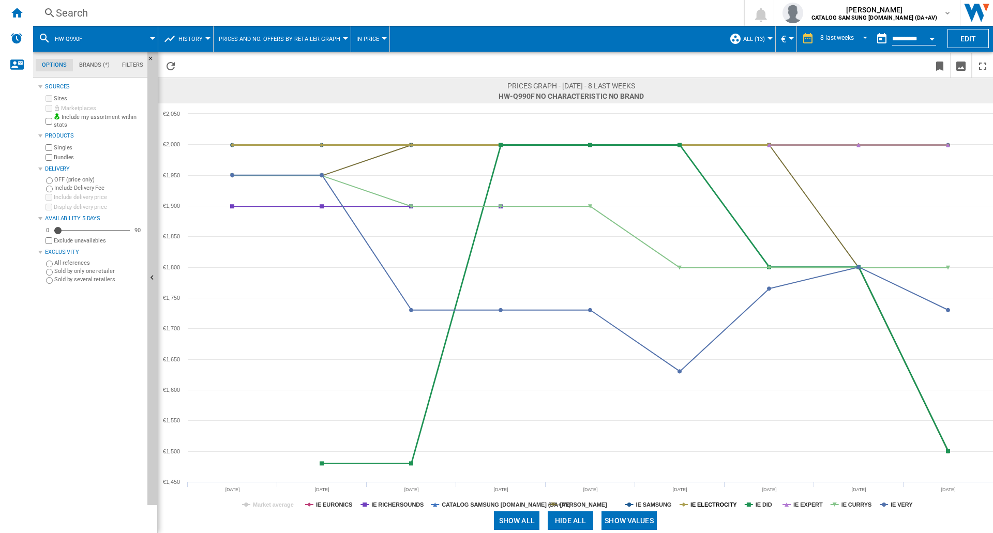
click at [713, 503] on tspan "IE ELECTROCITY" at bounding box center [713, 505] width 47 height 6
click at [714, 503] on tspan "IE ELECTROCITY" at bounding box center [713, 505] width 47 height 6
click at [592, 502] on tspan "[PERSON_NAME]" at bounding box center [583, 505] width 47 height 6
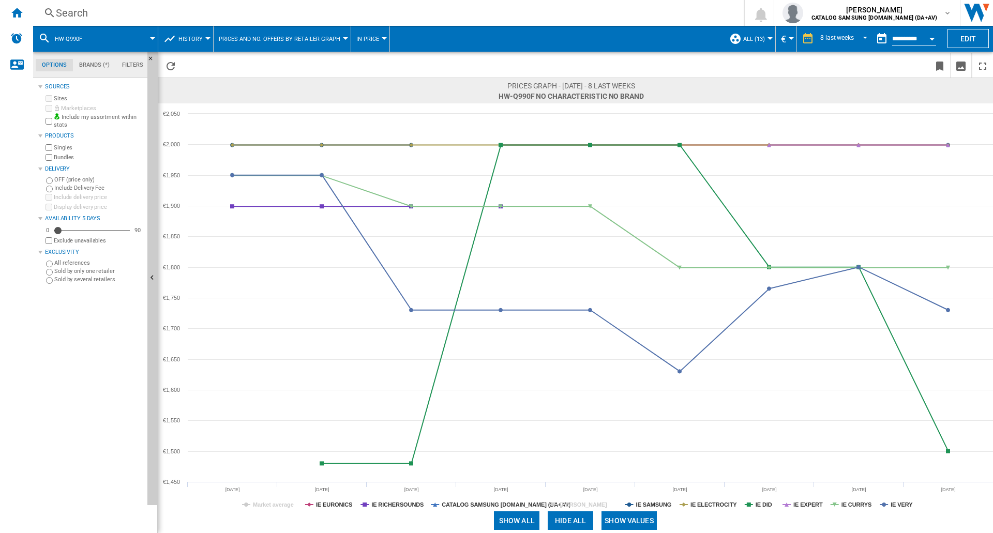
click at [592, 502] on tspan "[PERSON_NAME]" at bounding box center [583, 505] width 47 height 6
click at [116, 10] on div "Search" at bounding box center [386, 13] width 661 height 14
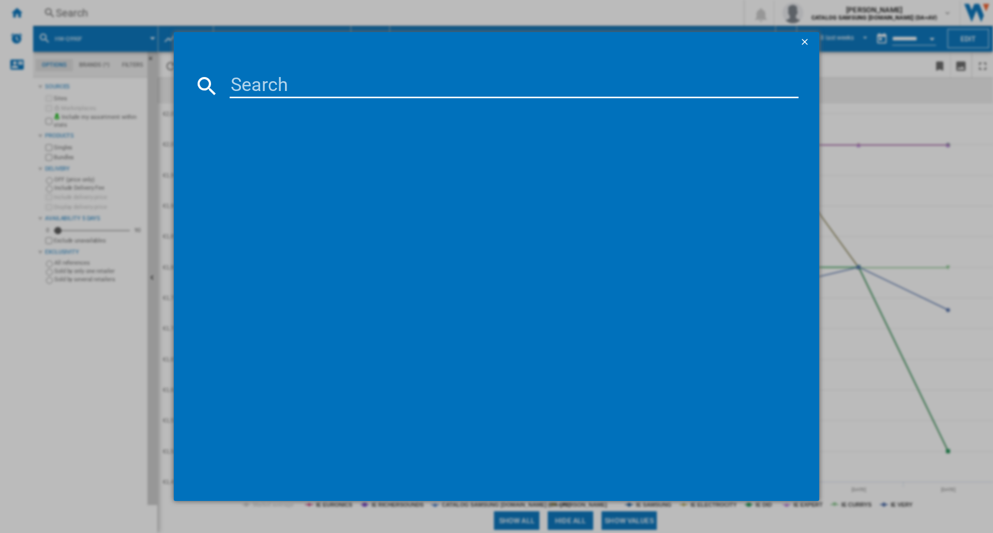
click at [270, 86] on input at bounding box center [514, 85] width 569 height 25
type input "LS60D"
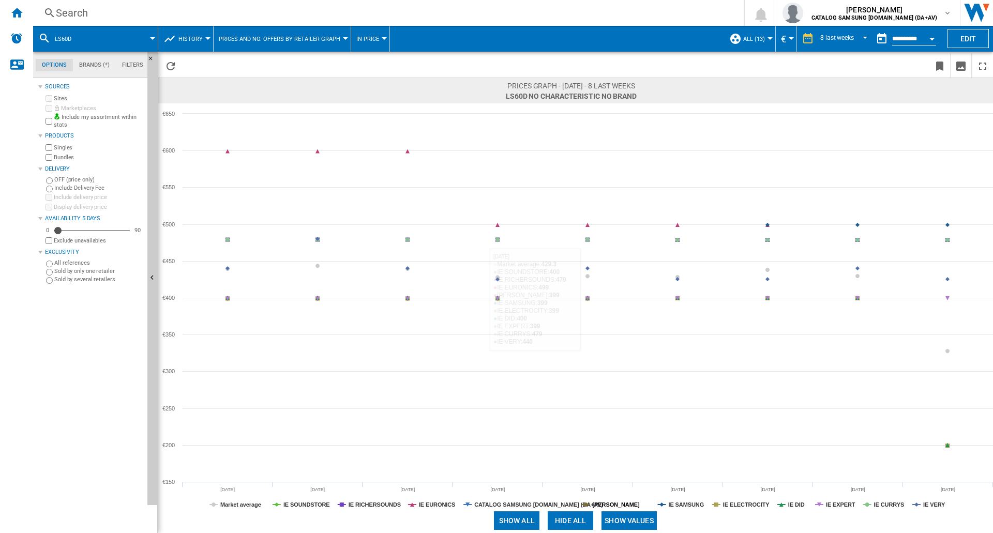
click at [627, 505] on tspan "[PERSON_NAME]" at bounding box center [616, 505] width 47 height 6
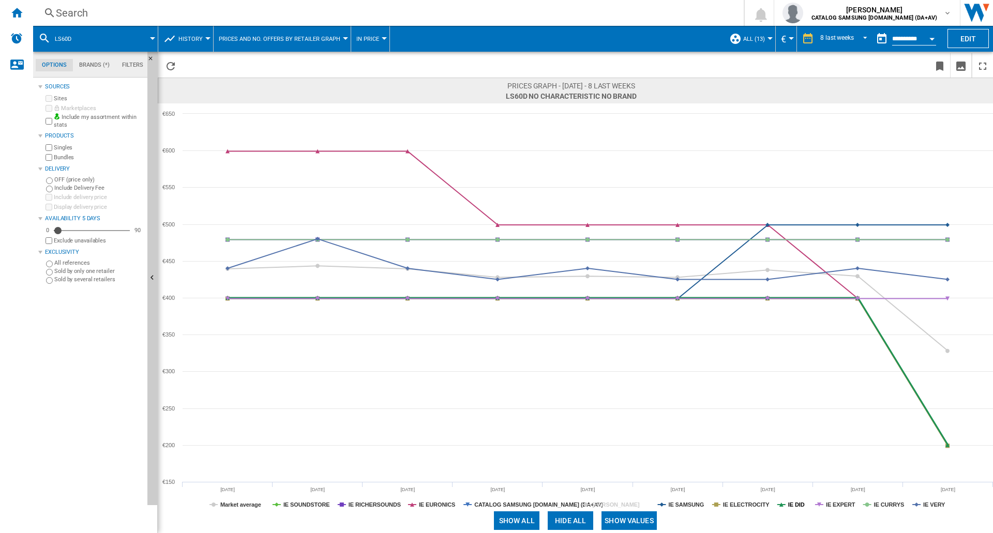
click at [796, 505] on tspan "IE DID" at bounding box center [796, 505] width 17 height 6
click at [747, 507] on tspan "IE ELECTROCITY" at bounding box center [746, 505] width 47 height 6
click at [427, 503] on tspan "IE EURONICS" at bounding box center [437, 505] width 36 height 6
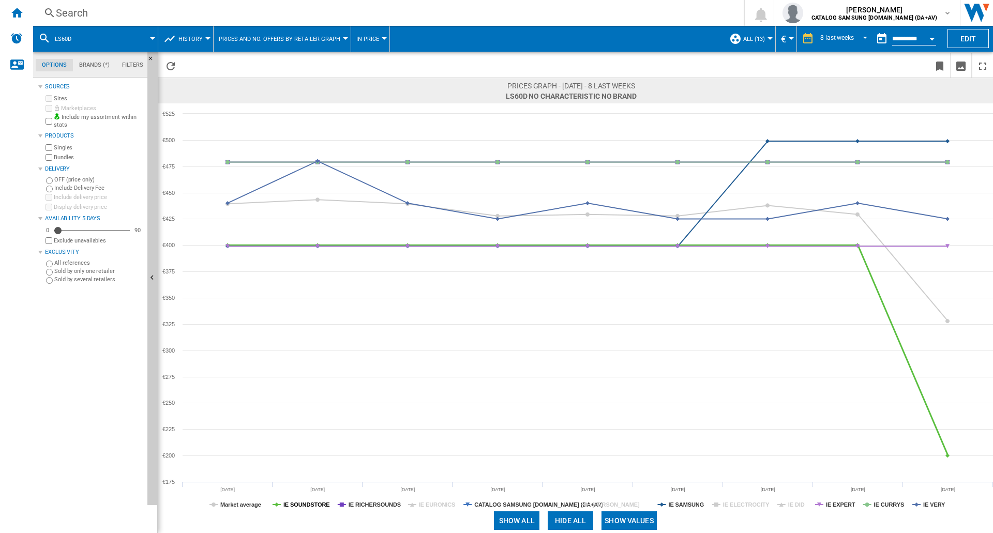
click at [317, 505] on tspan "IE SOUNDSTORE" at bounding box center [306, 505] width 47 height 6
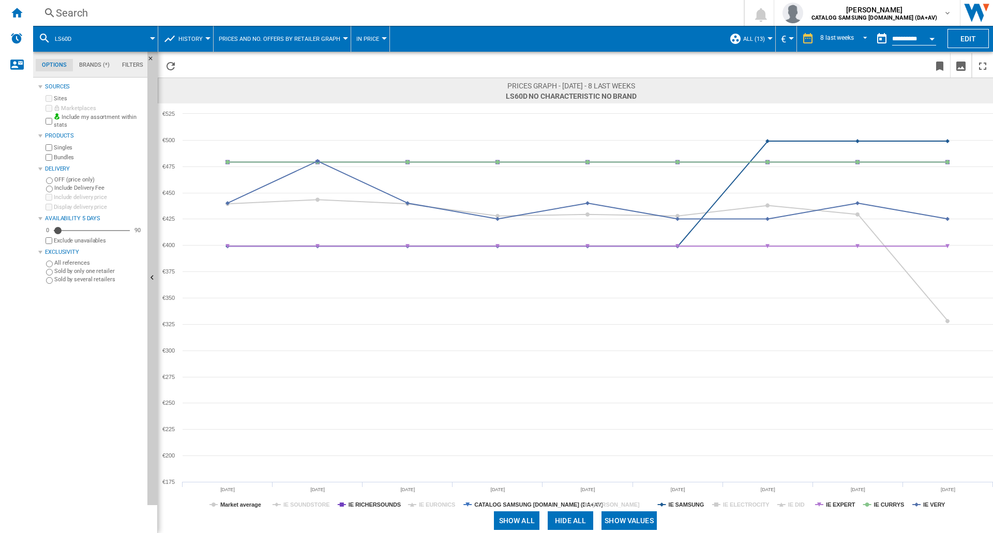
click at [108, 14] on div "Search" at bounding box center [386, 13] width 661 height 14
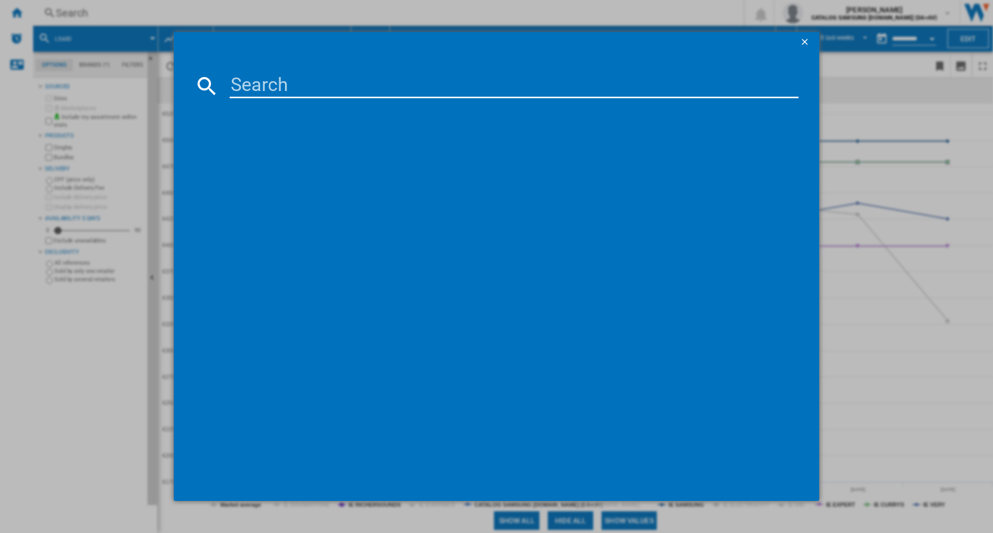
click at [273, 84] on input at bounding box center [514, 85] width 569 height 25
type input "S800D"
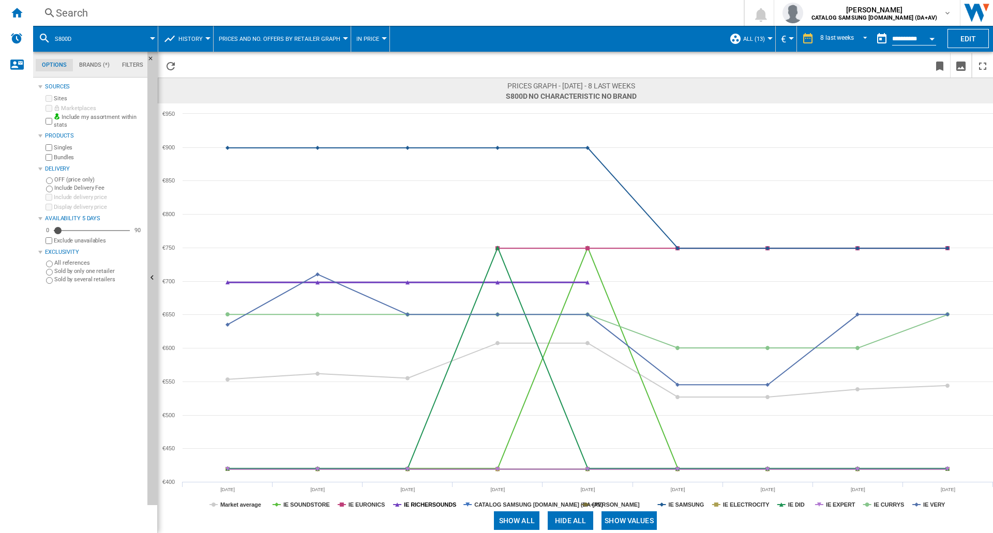
click at [441, 504] on tspan "IE RICHERSOUNDS" at bounding box center [430, 505] width 52 height 6
click at [842, 505] on tspan "IE EXPERT" at bounding box center [840, 505] width 29 height 6
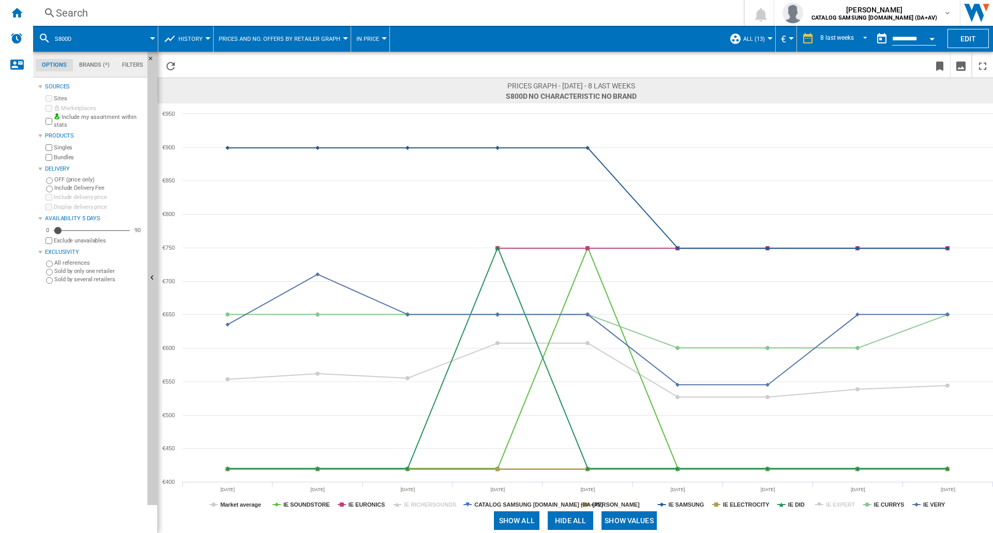
click at [842, 505] on tspan "IE EXPERT" at bounding box center [840, 505] width 29 height 6
click at [854, 42] on md-select-value "8 last weeks" at bounding box center [845, 39] width 52 height 16
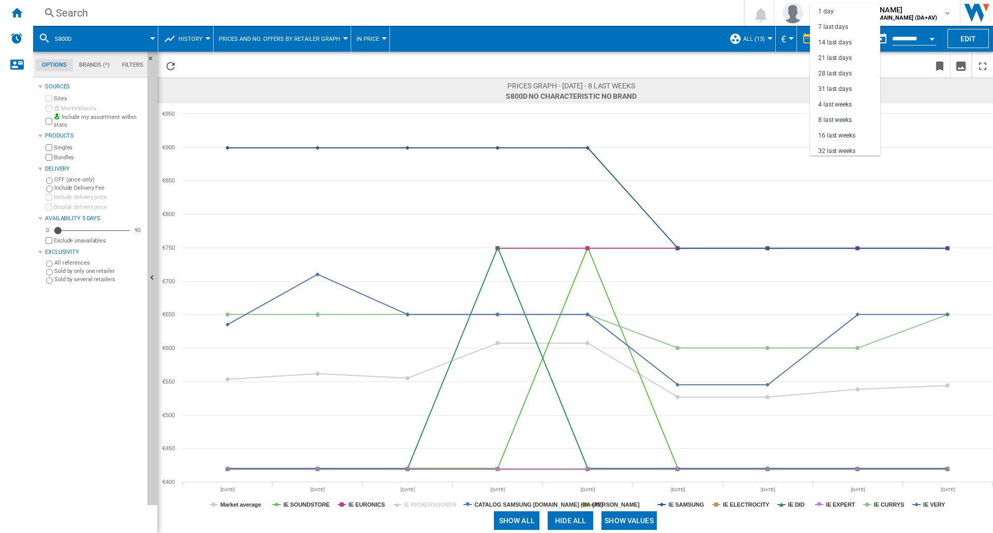
scroll to position [65, 0]
click at [841, 83] on div "32 last weeks" at bounding box center [836, 86] width 37 height 9
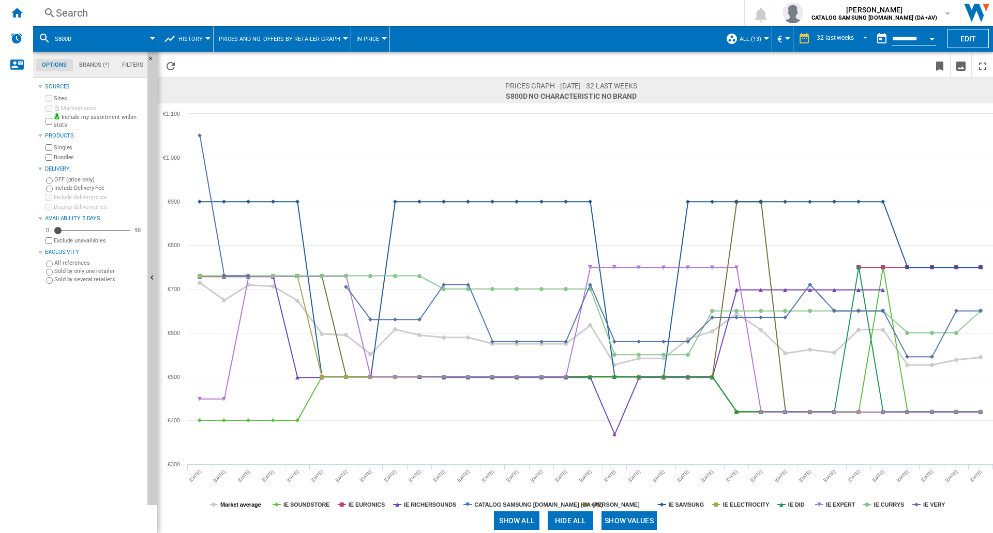
click at [238, 505] on tspan "Market average" at bounding box center [240, 505] width 41 height 6
click at [438, 505] on tspan "IE RICHERSOUNDS" at bounding box center [430, 505] width 52 height 6
click at [529, 504] on tspan "CATALOG SAMSUNG [DOMAIN_NAME] (DA+AV)" at bounding box center [538, 505] width 129 height 6
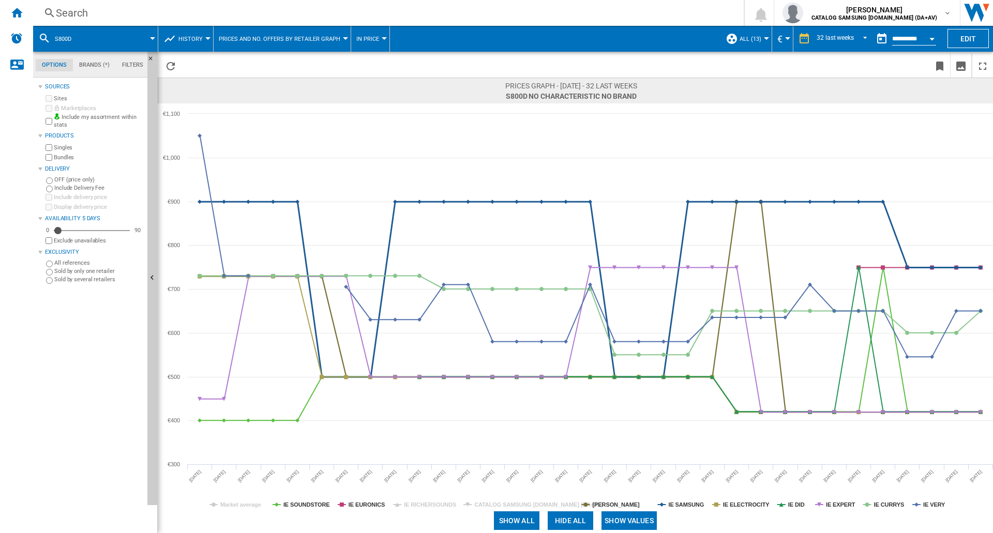
click at [687, 508] on span at bounding box center [827, 520] width 332 height 25
click at [687, 506] on tspan "IE SAMSUNG" at bounding box center [686, 505] width 36 height 6
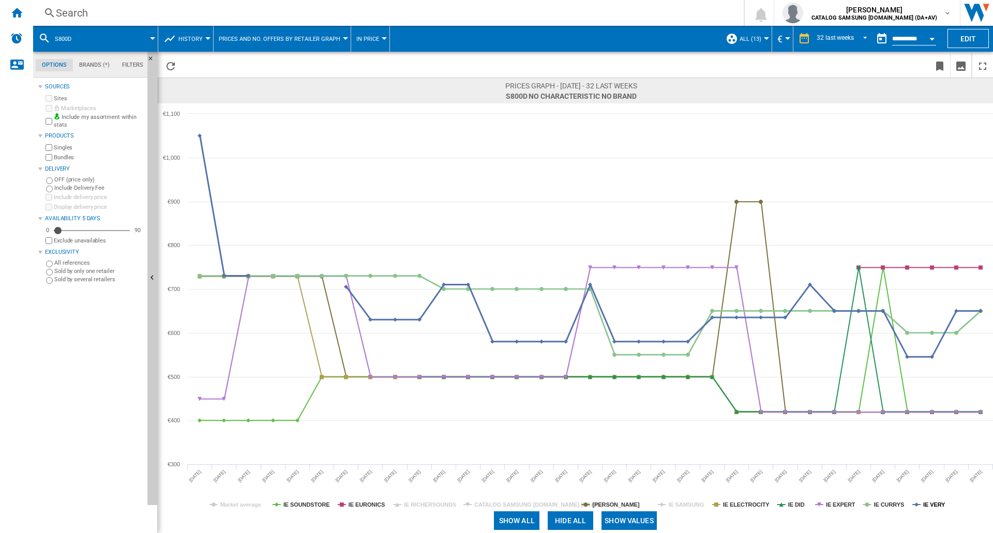
click at [937, 505] on tspan "IE VERY" at bounding box center [934, 505] width 22 height 6
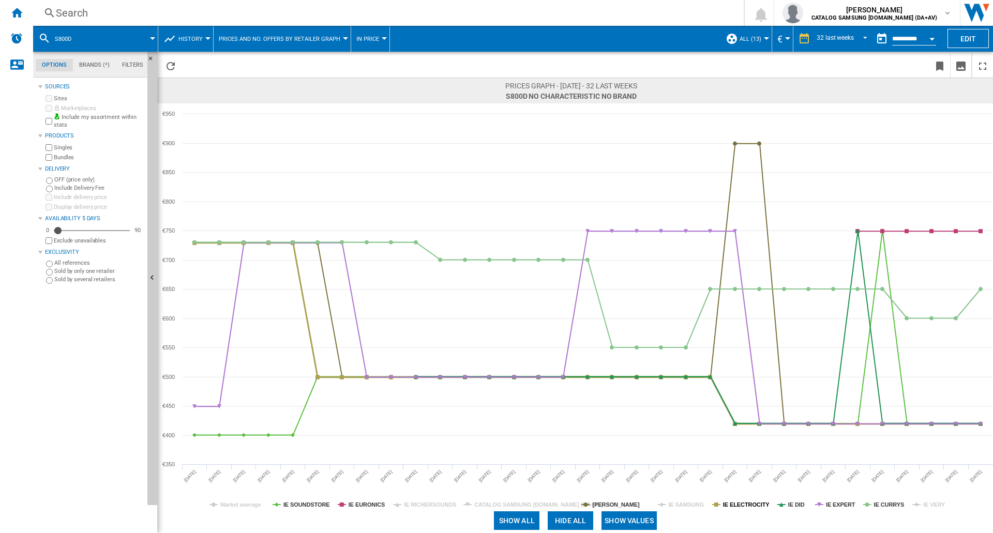
click at [735, 505] on tspan "IE ELECTROCITY" at bounding box center [746, 505] width 47 height 6
click at [797, 506] on tspan "IE DID" at bounding box center [796, 505] width 17 height 6
click at [309, 505] on tspan "IE SOUNDSTORE" at bounding box center [306, 505] width 47 height 6
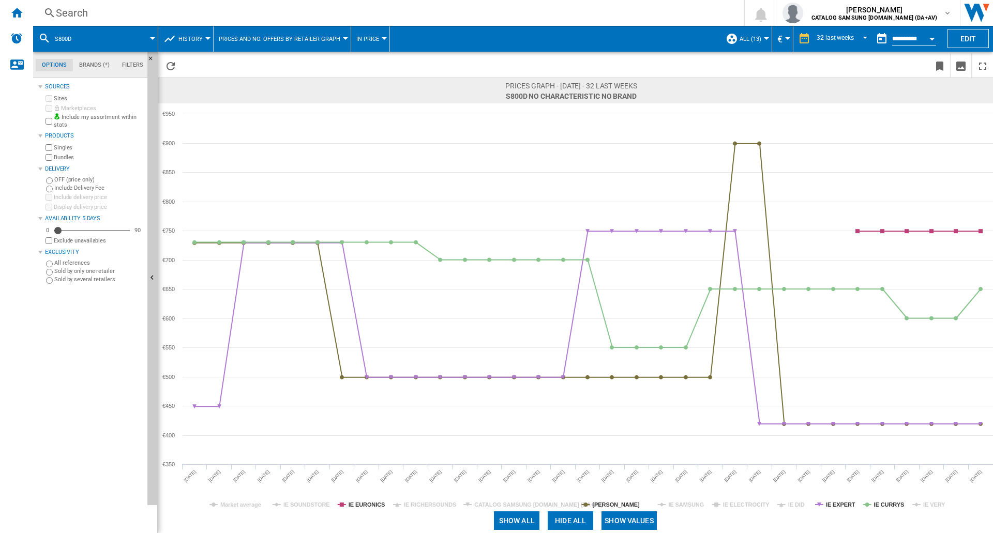
click at [309, 505] on tspan "IE SOUNDSTORE" at bounding box center [306, 505] width 47 height 6
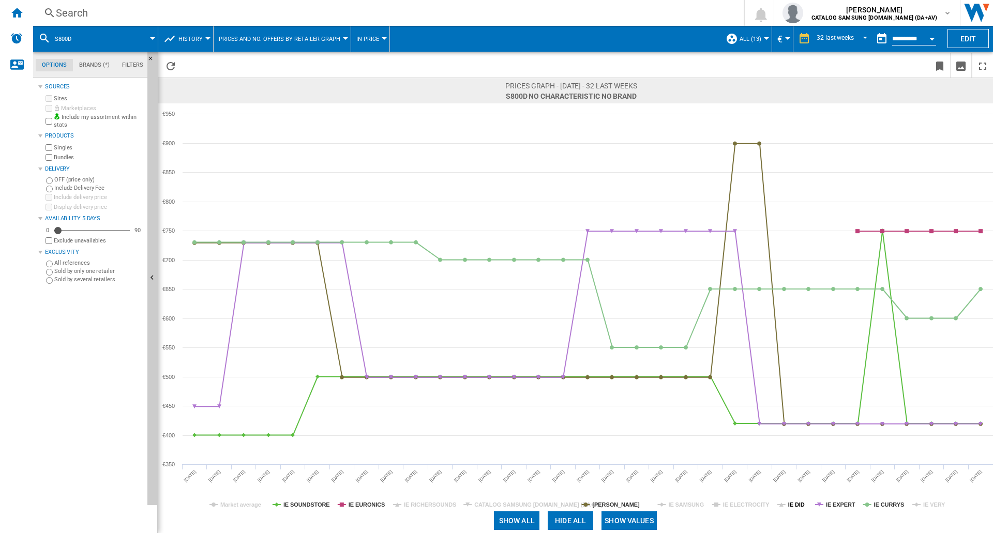
click at [788, 505] on tspan "IE DID" at bounding box center [796, 505] width 17 height 6
click at [740, 506] on tspan "IE ELECTROCITY" at bounding box center [746, 505] width 47 height 6
click at [846, 505] on tspan "IE EXPERT" at bounding box center [840, 505] width 29 height 6
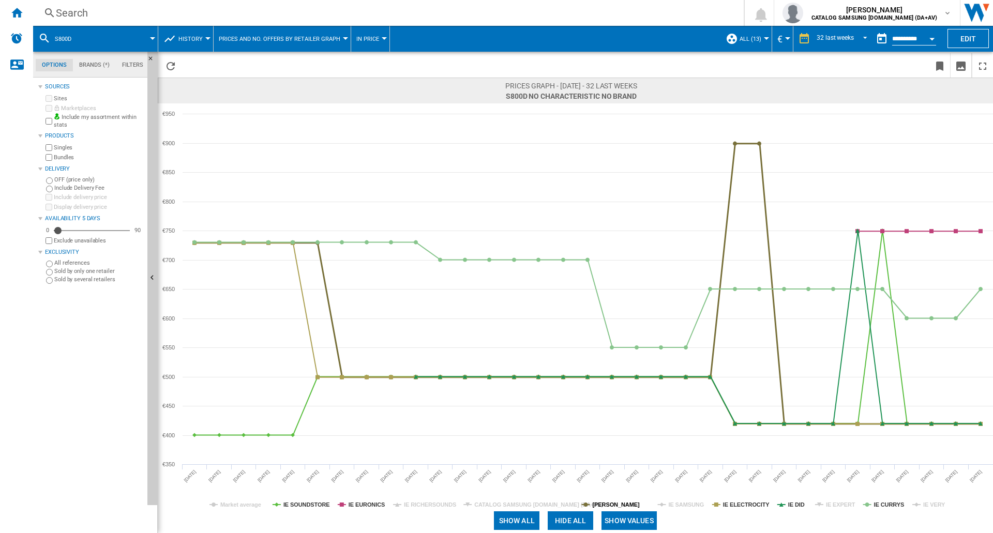
click at [630, 502] on tspan "[PERSON_NAME]" at bounding box center [616, 505] width 47 height 6
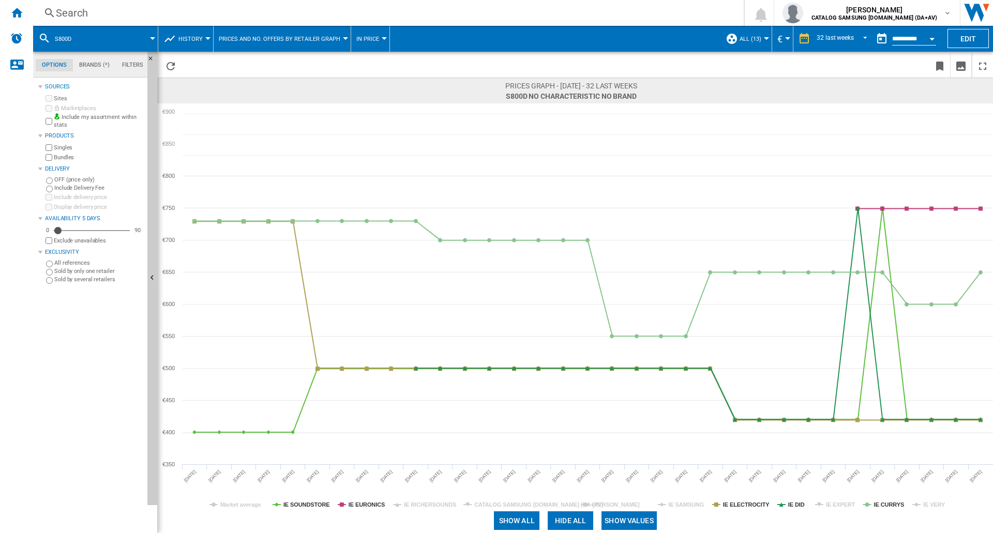
click at [630, 502] on tspan "[PERSON_NAME]" at bounding box center [616, 505] width 47 height 6
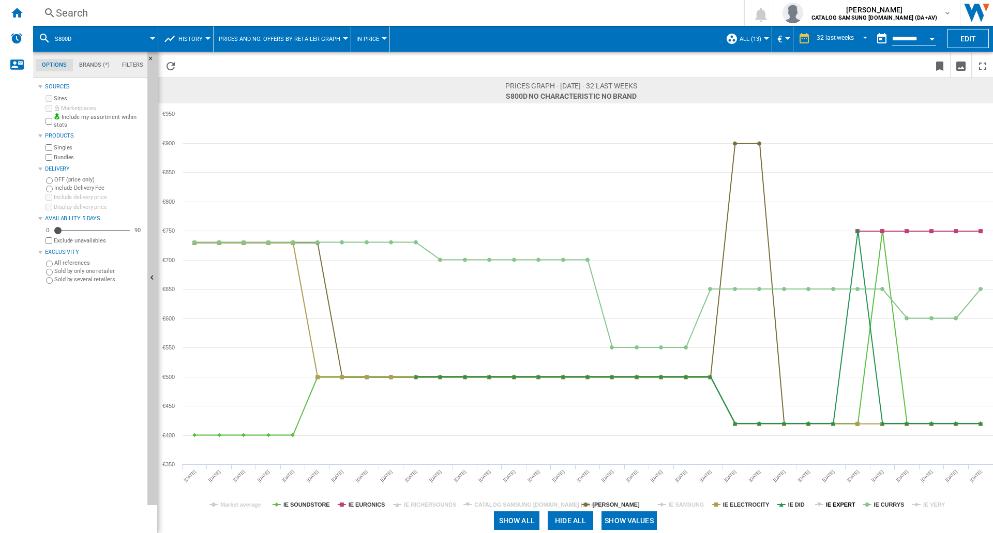
click at [847, 505] on tspan "IE EXPERT" at bounding box center [840, 505] width 29 height 6
